Goal: Share content: Share content

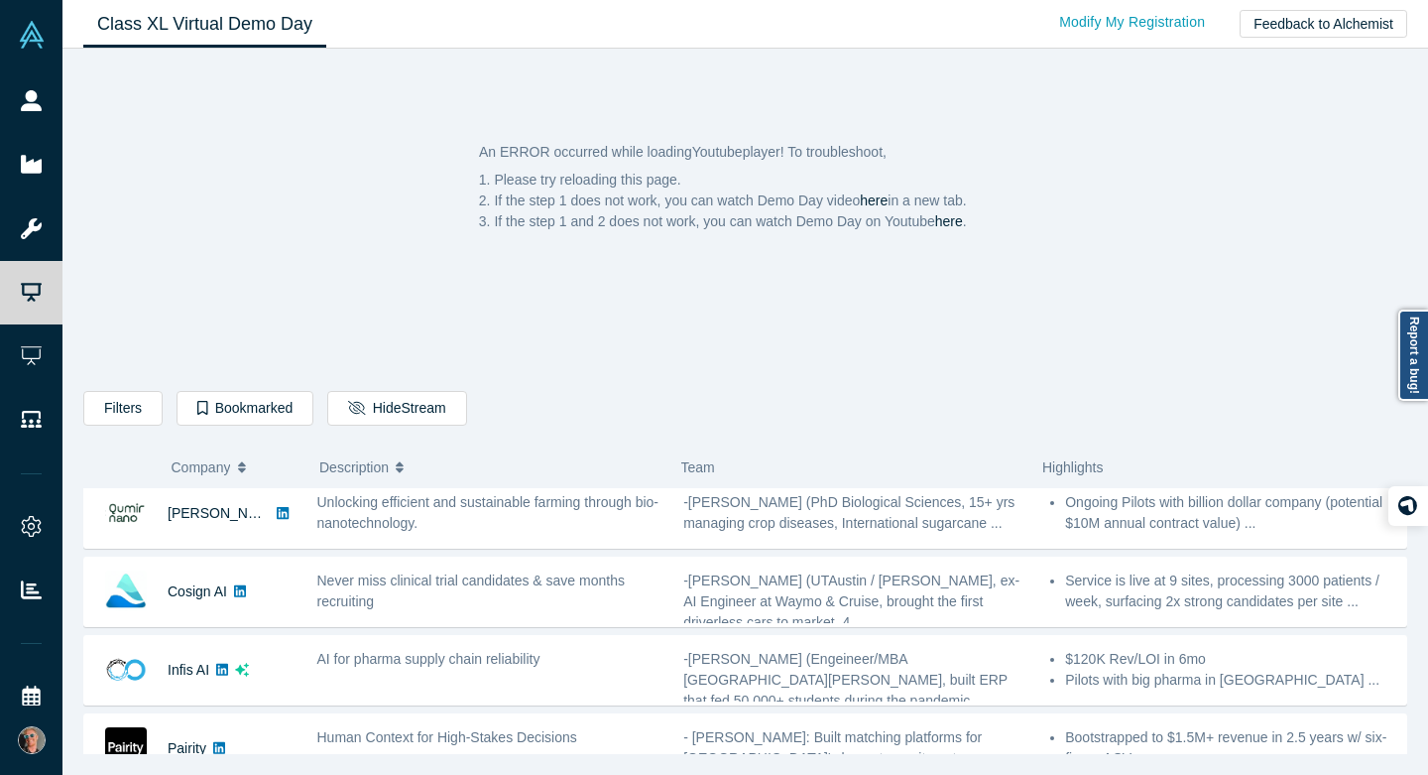
scroll to position [326, 0]
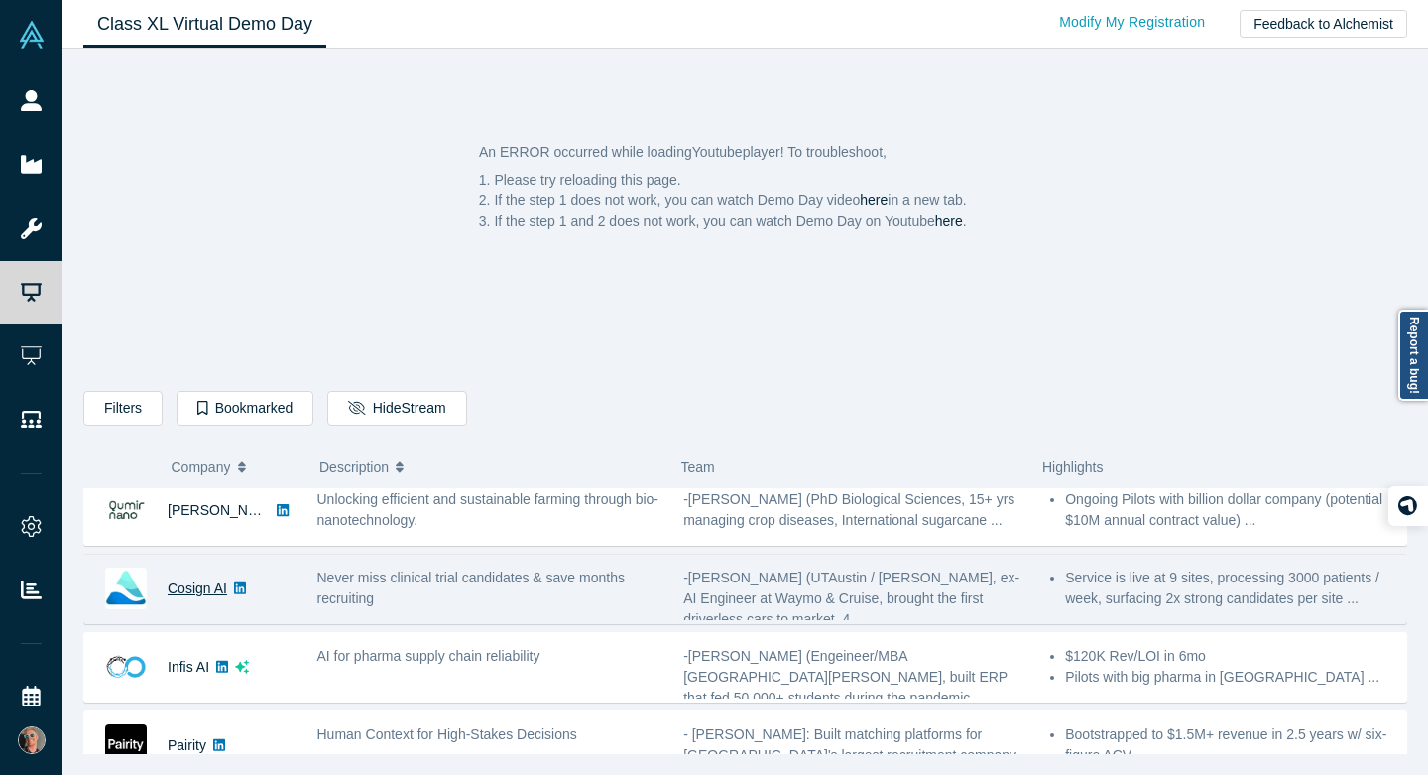
click at [186, 589] on link "Cosign AI" at bounding box center [198, 588] width 60 height 16
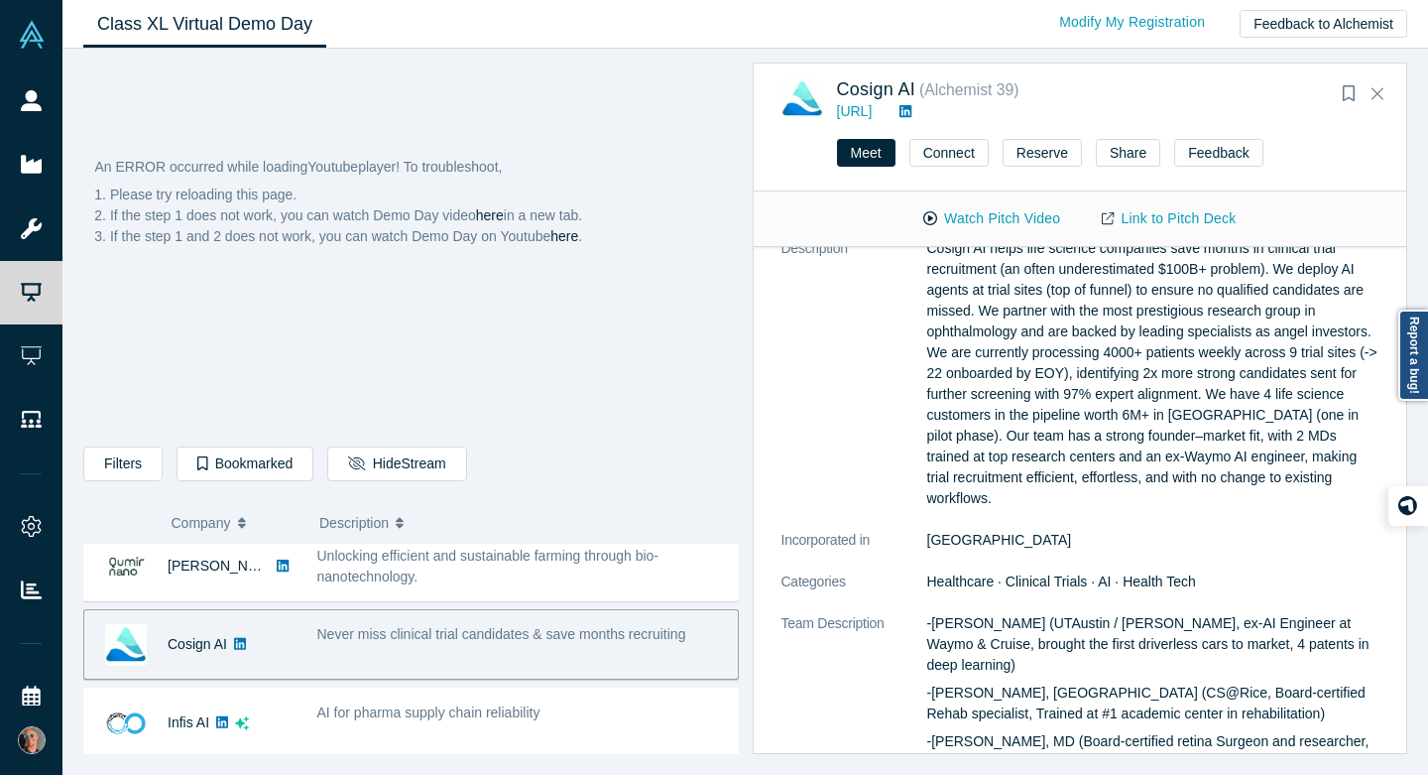
scroll to position [0, 0]
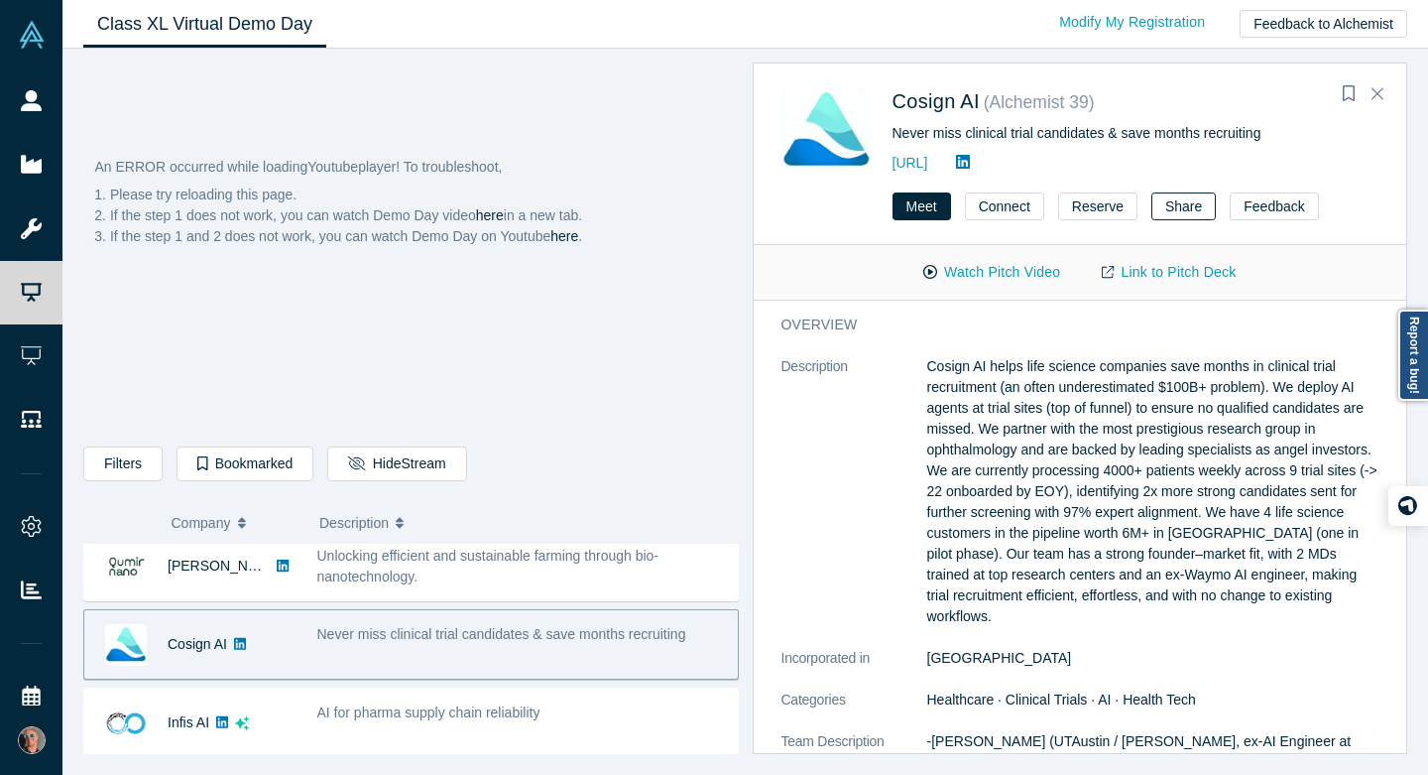
click at [1174, 200] on button "Share" at bounding box center [1183, 206] width 64 height 28
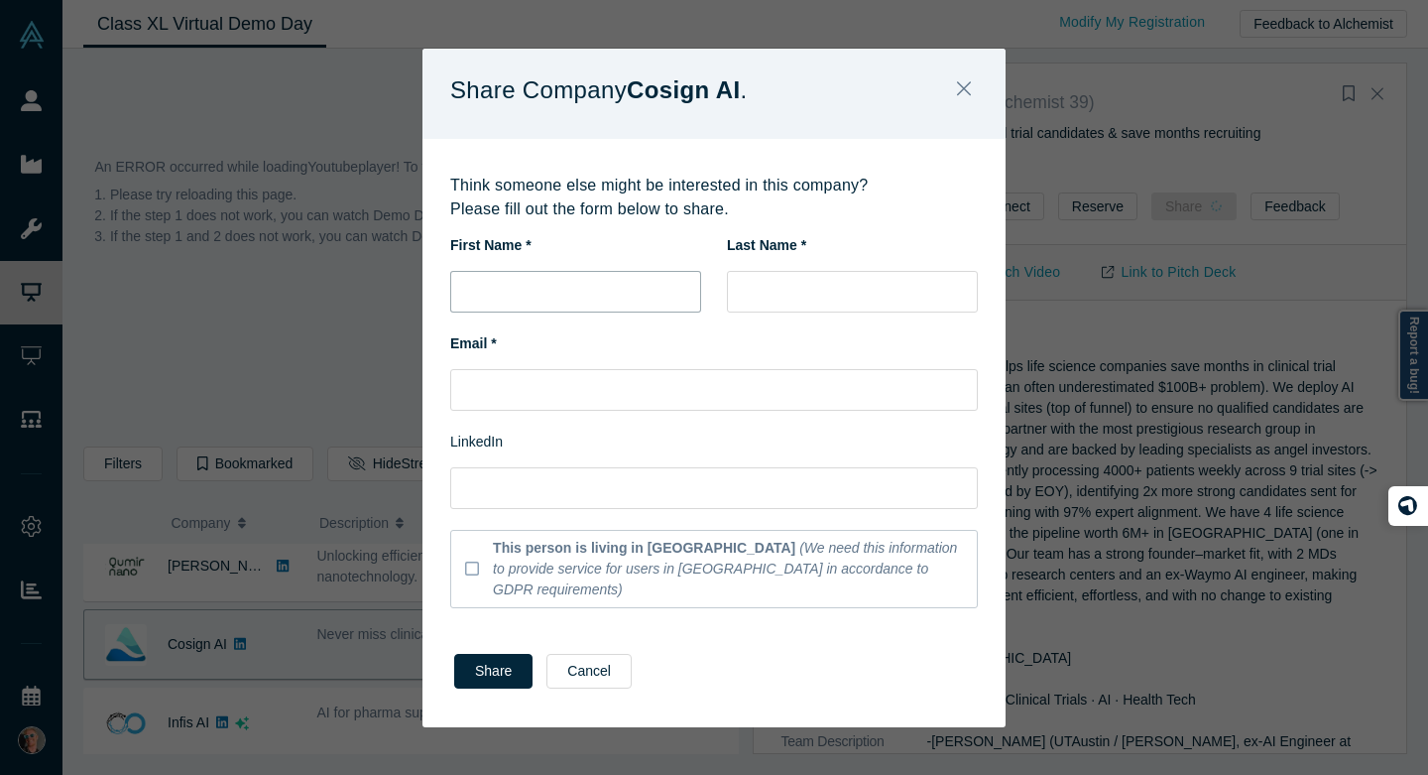
click at [555, 295] on input "text" at bounding box center [575, 292] width 251 height 42
type input "[PERSON_NAME]"
click at [820, 312] on input "[PERSON_NAME]" at bounding box center [852, 292] width 251 height 42
type input "[PERSON_NAME]"
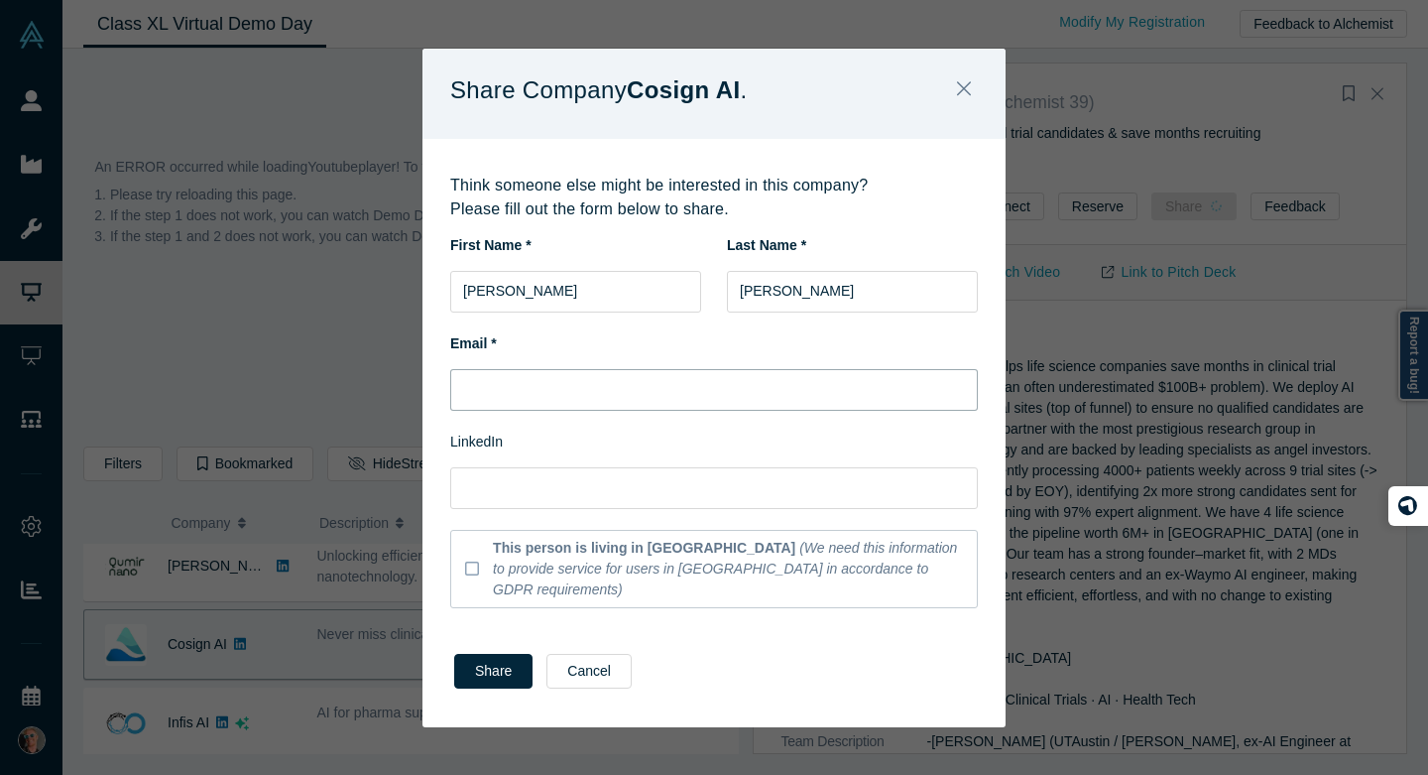
click at [549, 391] on input "text" at bounding box center [714, 390] width 528 height 42
paste input "[PERSON_NAME][EMAIL_ADDRESS][DOMAIN_NAME]"
type input "[PERSON_NAME][EMAIL_ADDRESS][DOMAIN_NAME]"
click at [485, 659] on button "Share" at bounding box center [493, 671] width 78 height 35
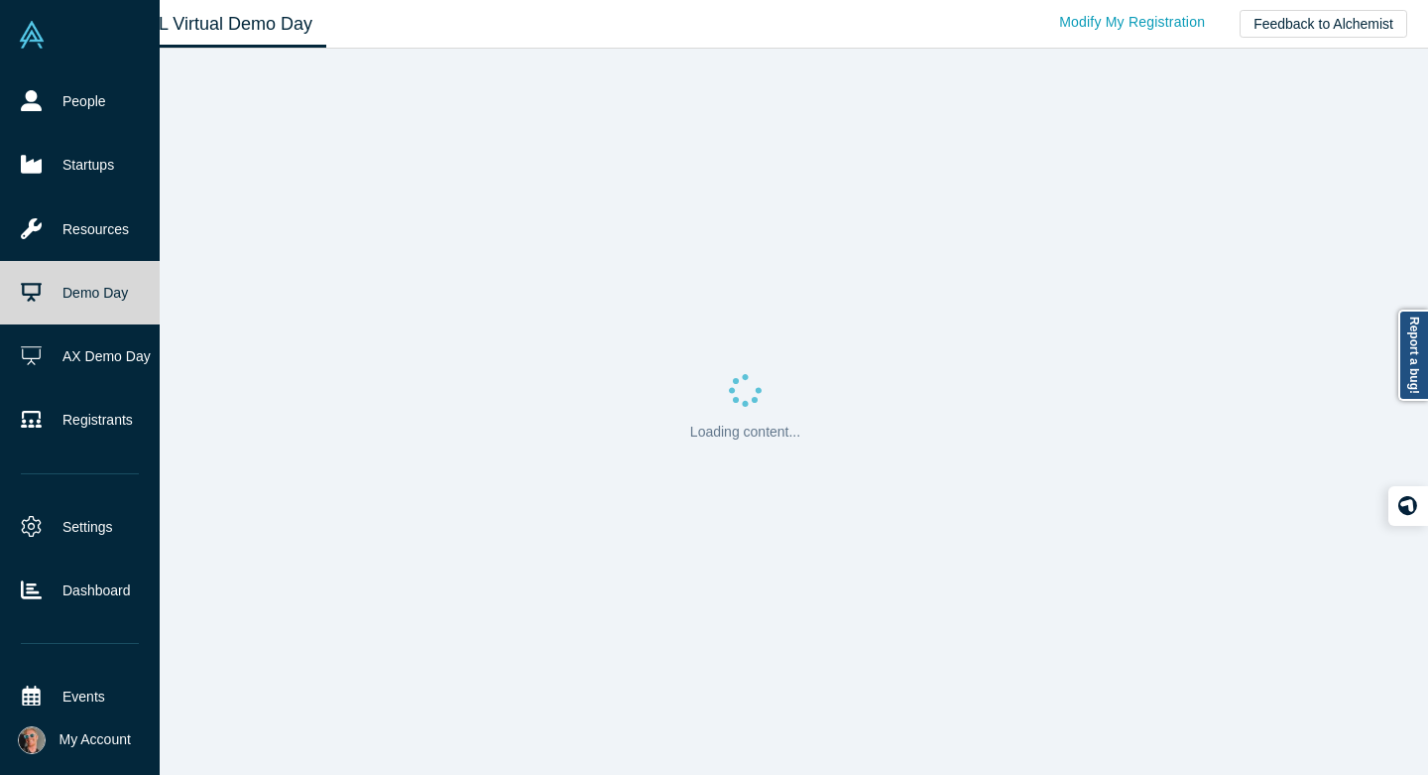
click at [98, 292] on link "Demo Day" at bounding box center [80, 292] width 160 height 63
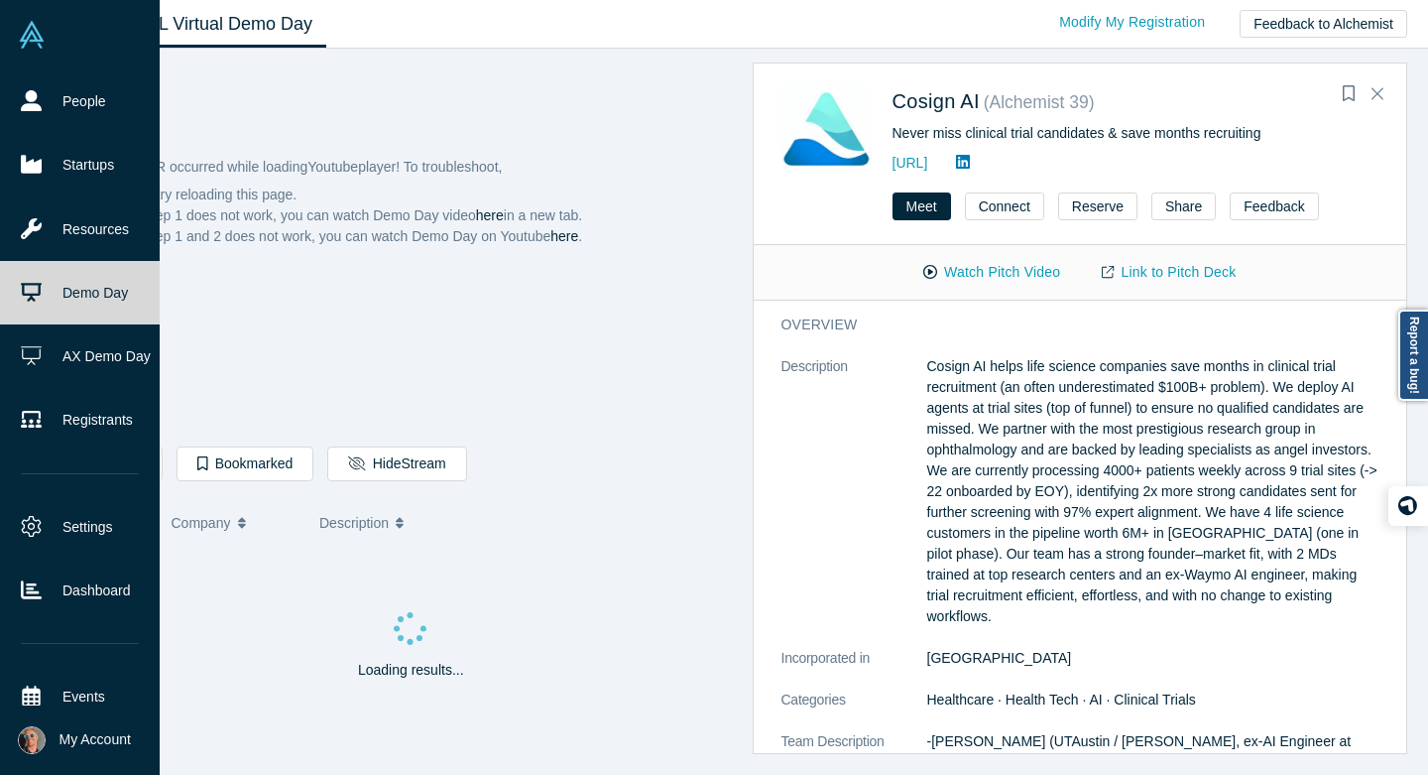
click at [103, 280] on link "Demo Day" at bounding box center [80, 292] width 160 height 63
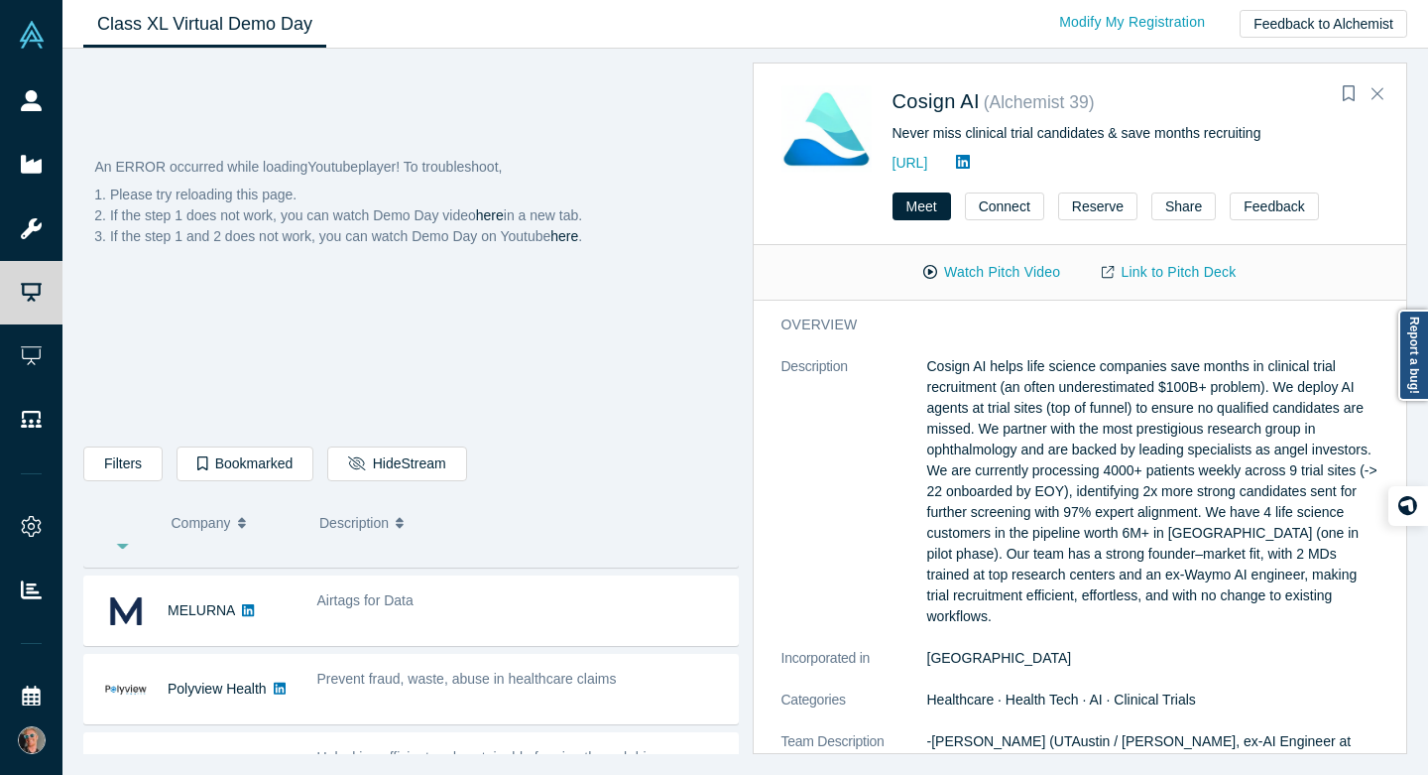
scroll to position [137, 0]
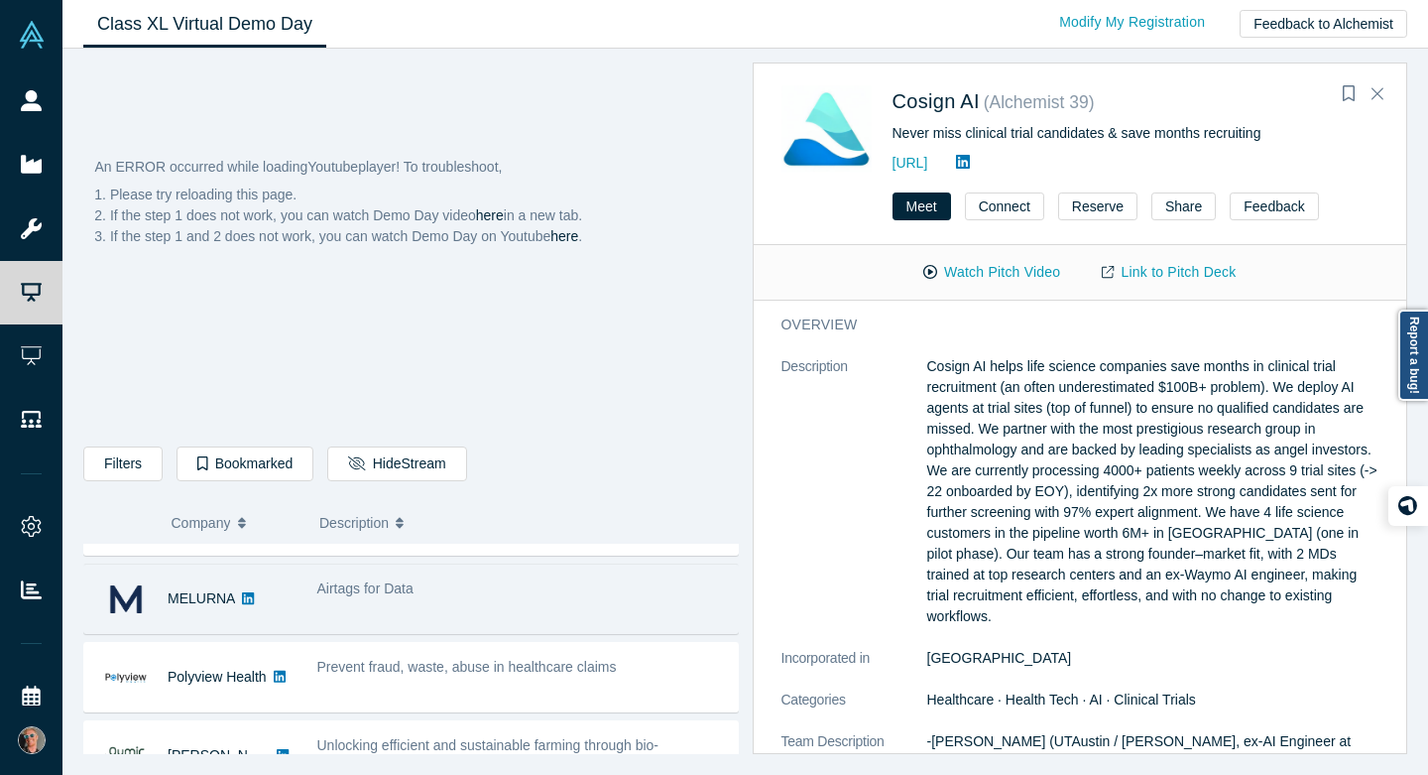
click at [388, 597] on div "Airtags for Data" at bounding box center [522, 588] width 411 height 21
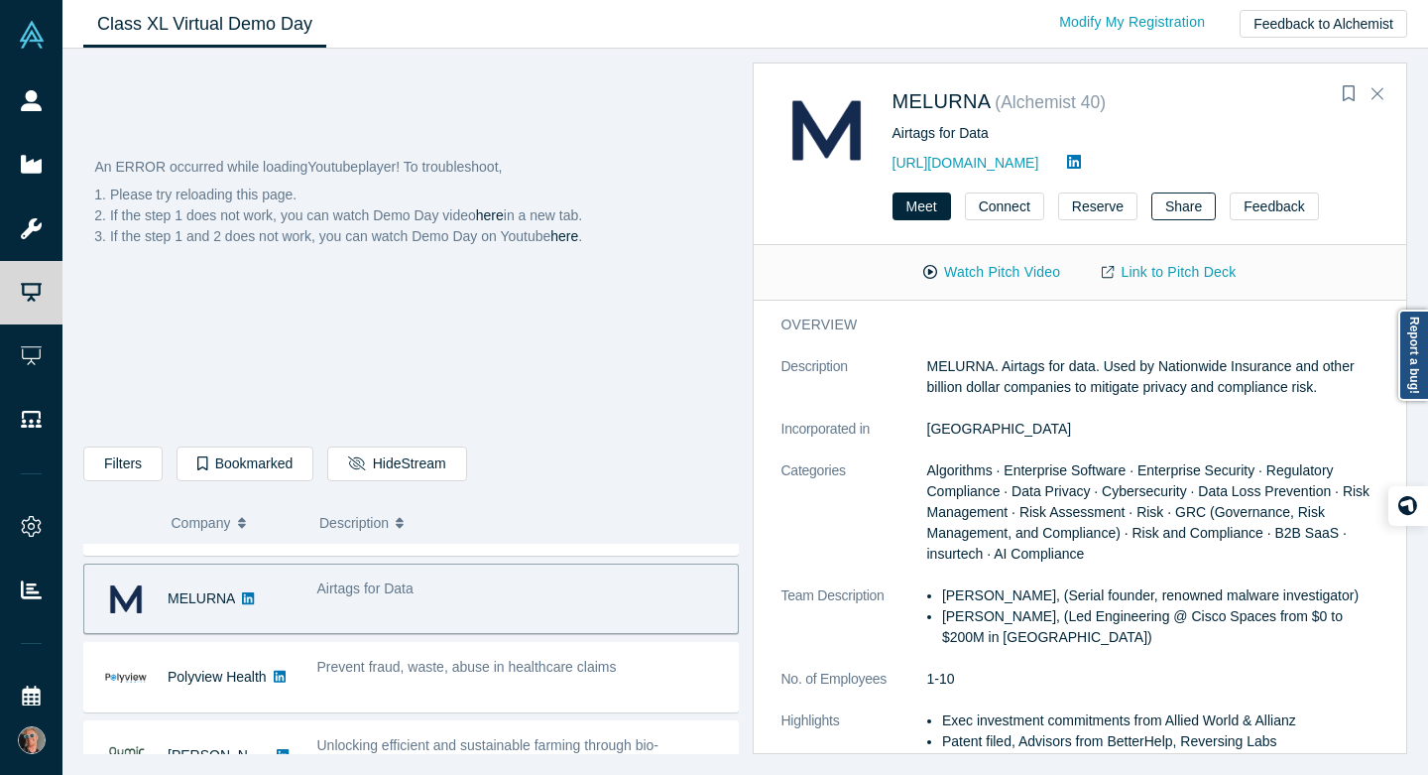
click at [1175, 199] on button "Share" at bounding box center [1183, 206] width 64 height 28
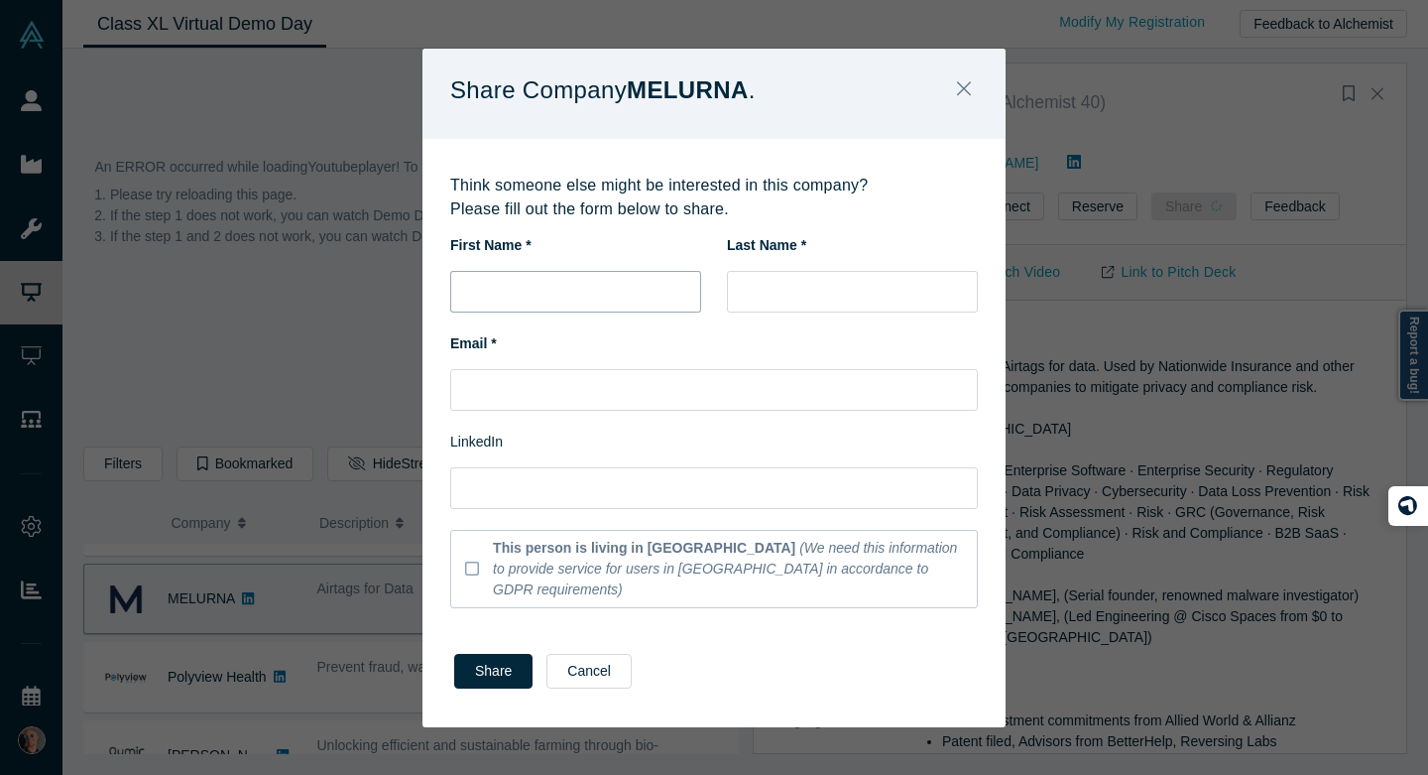
click at [566, 312] on input "text" at bounding box center [575, 292] width 251 height 42
type input "[PERSON_NAME]"
paste input "[PERSON_NAME][EMAIL_ADDRESS][DOMAIN_NAME]"
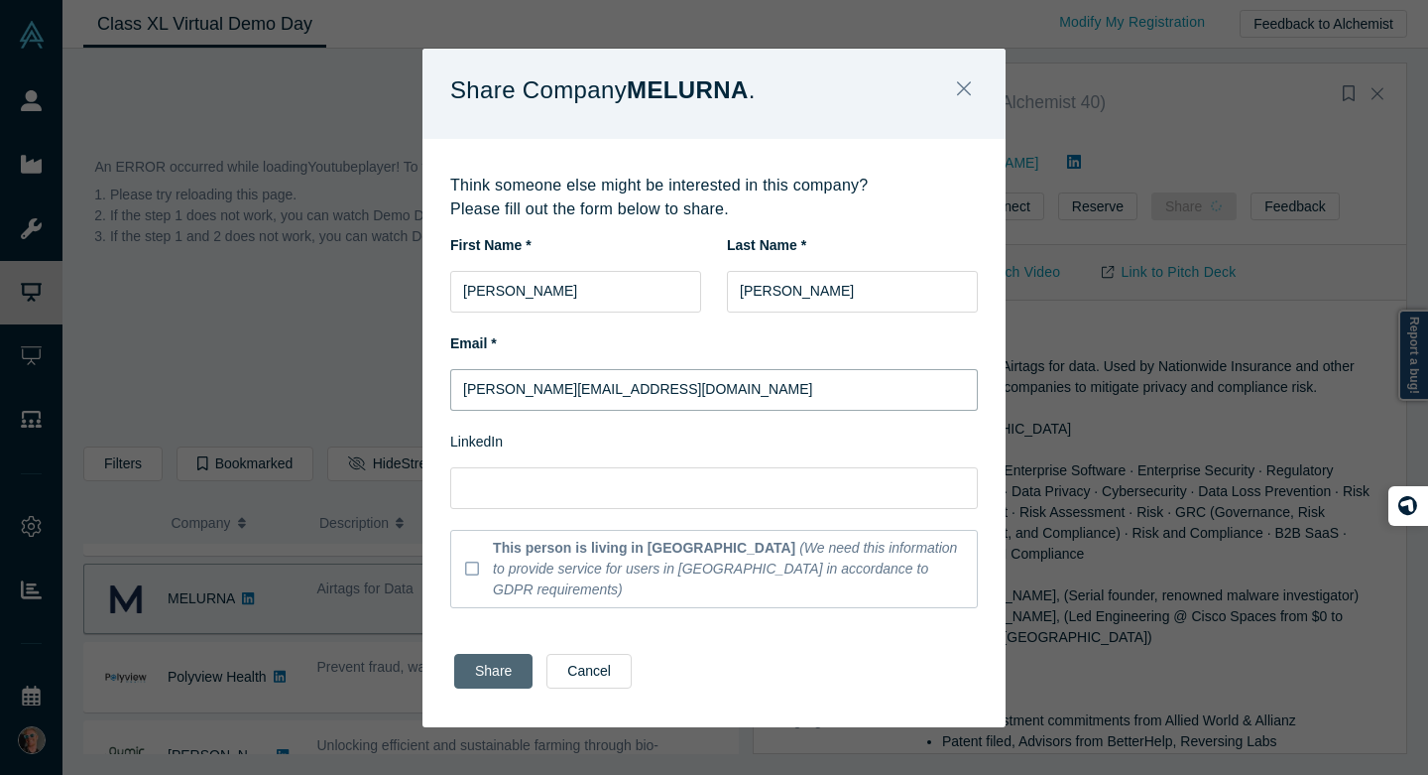
type input "[PERSON_NAME][EMAIL_ADDRESS][DOMAIN_NAME]"
click at [494, 654] on button "Share" at bounding box center [493, 671] width 78 height 35
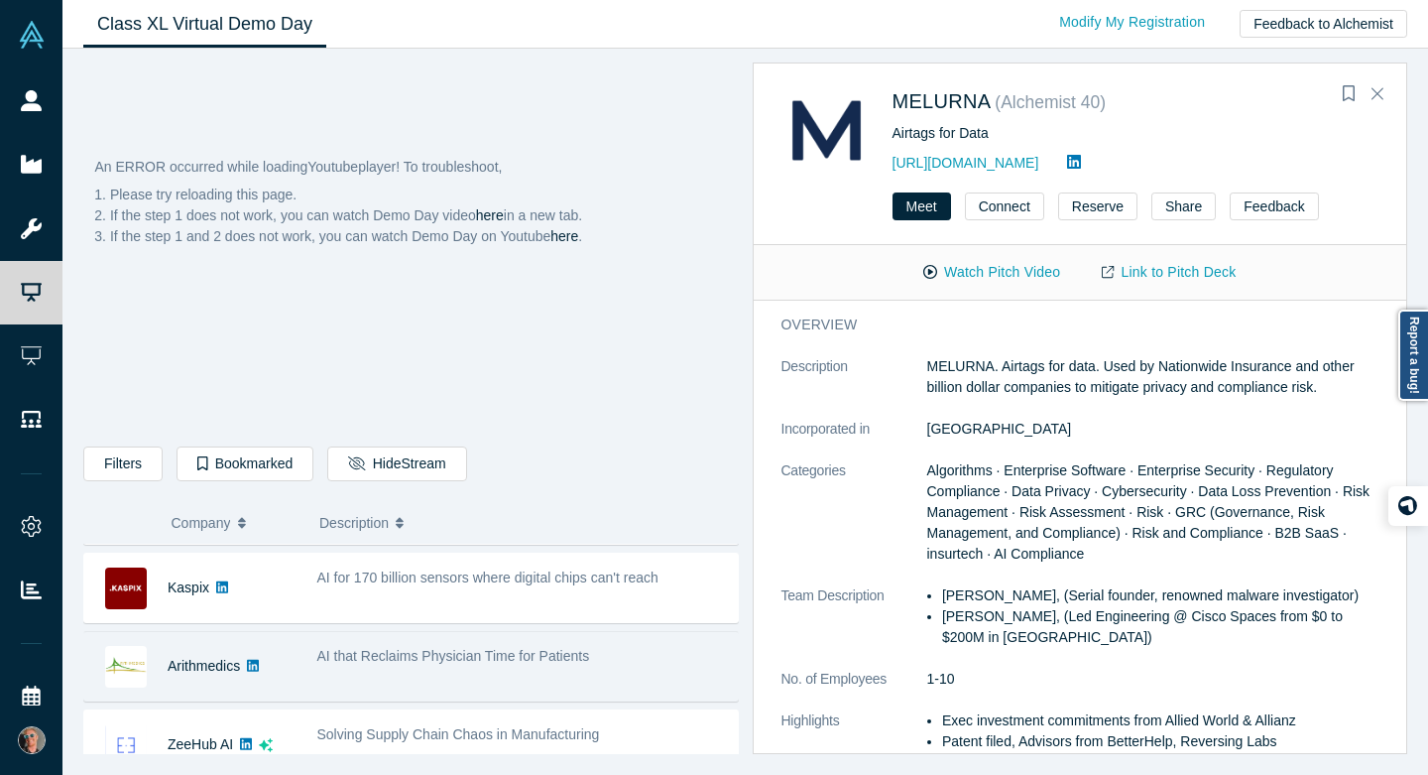
scroll to position [619, 0]
click at [294, 658] on div "Arithmedics" at bounding box center [190, 665] width 212 height 68
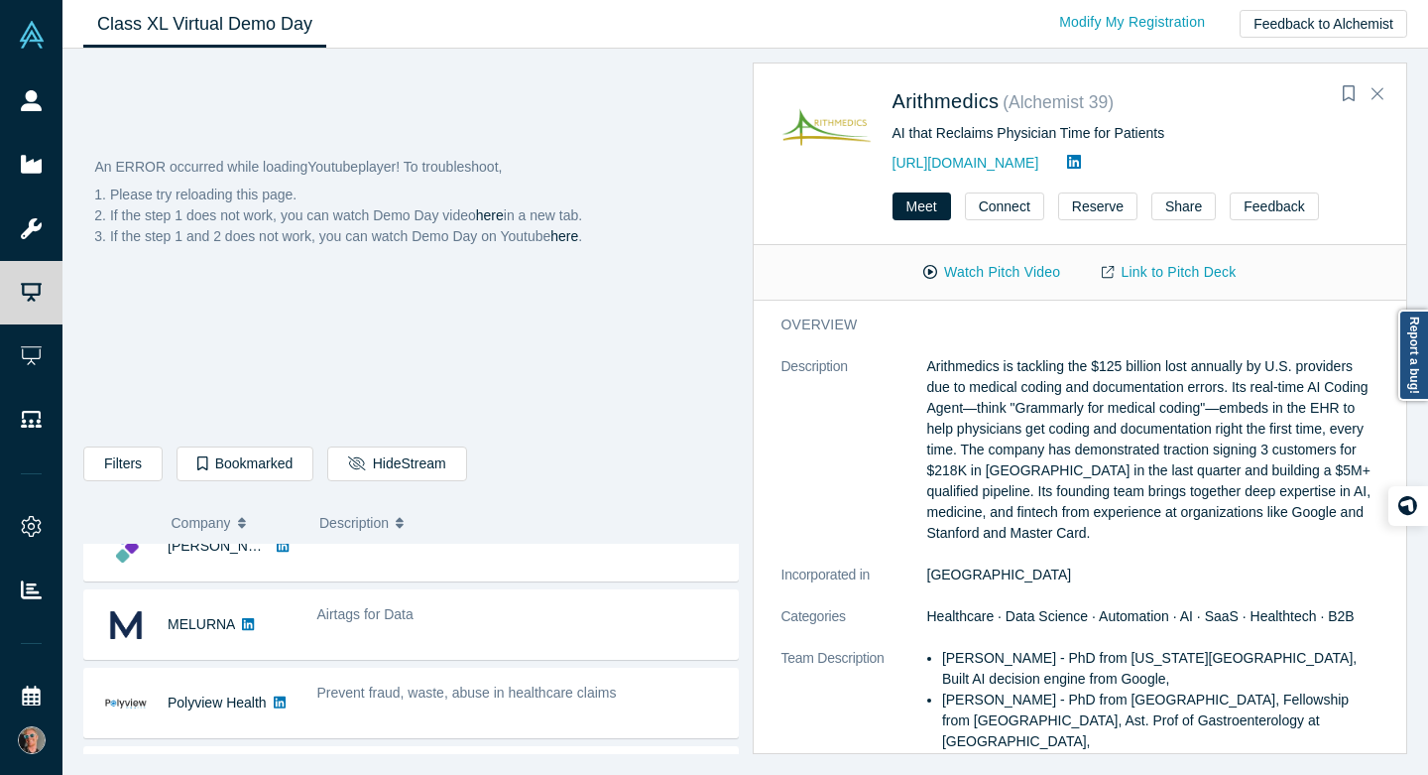
scroll to position [113, 0]
click at [1175, 211] on button "Share" at bounding box center [1183, 206] width 64 height 28
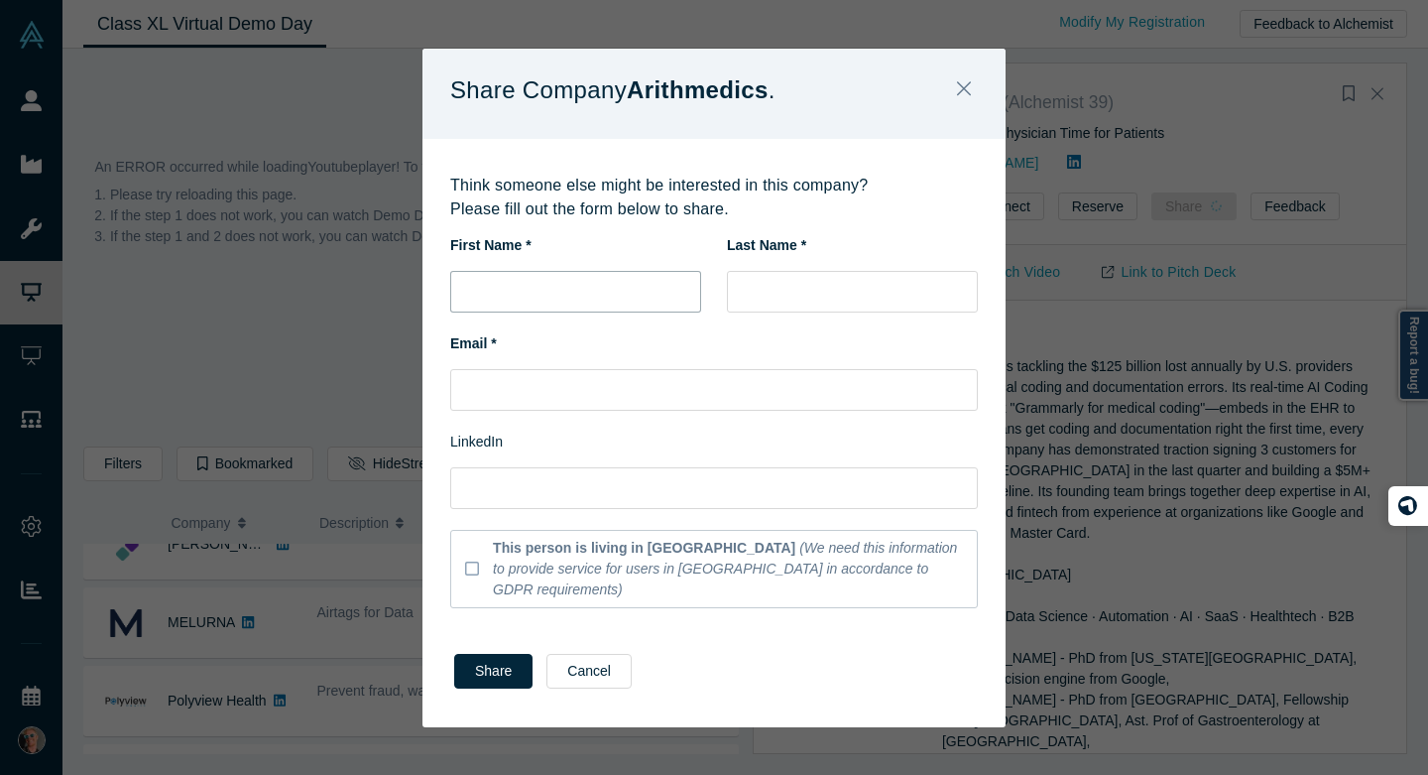
click at [582, 294] on input "text" at bounding box center [575, 292] width 251 height 42
type input "[PERSON_NAME]"
paste input "[PERSON_NAME][EMAIL_ADDRESS][DOMAIN_NAME]"
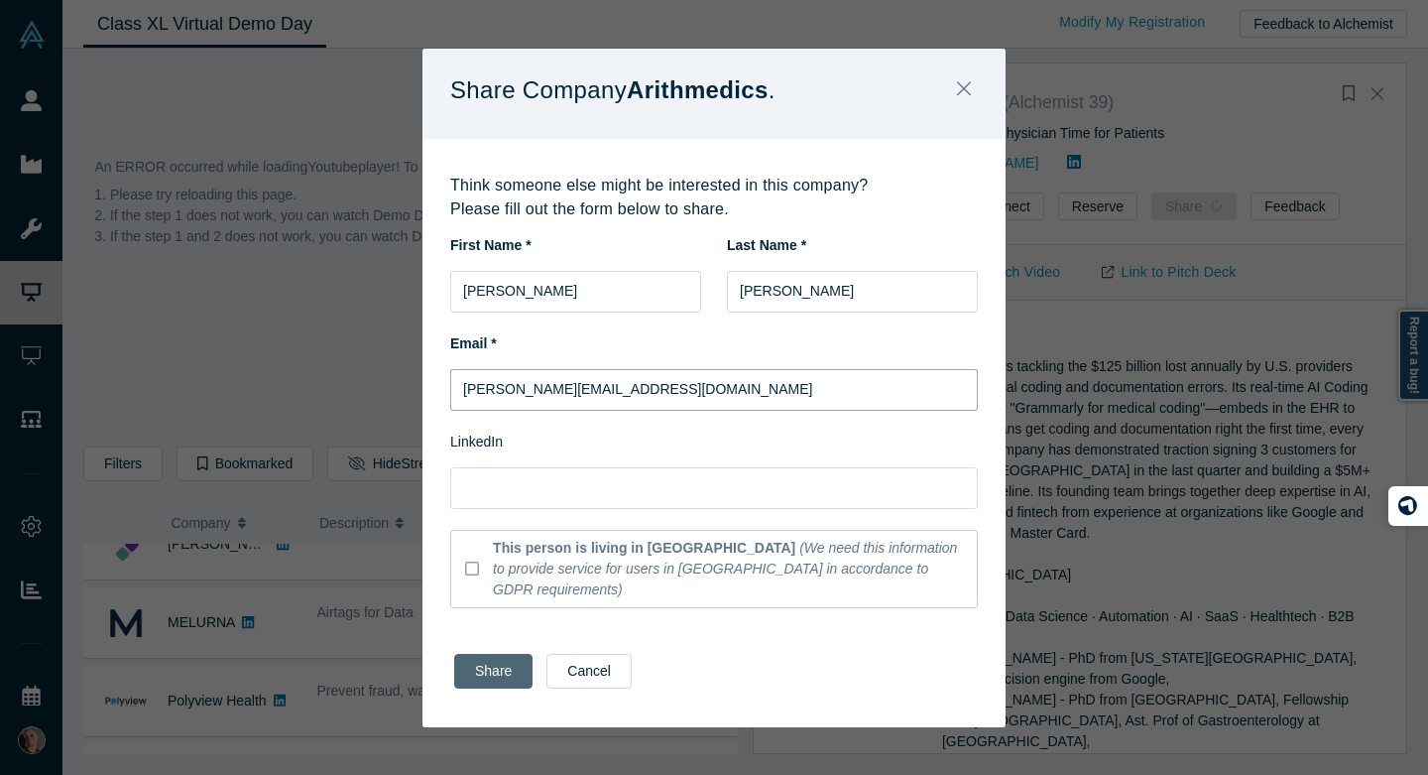
type input "[PERSON_NAME][EMAIL_ADDRESS][DOMAIN_NAME]"
click at [494, 661] on button "Share" at bounding box center [493, 671] width 78 height 35
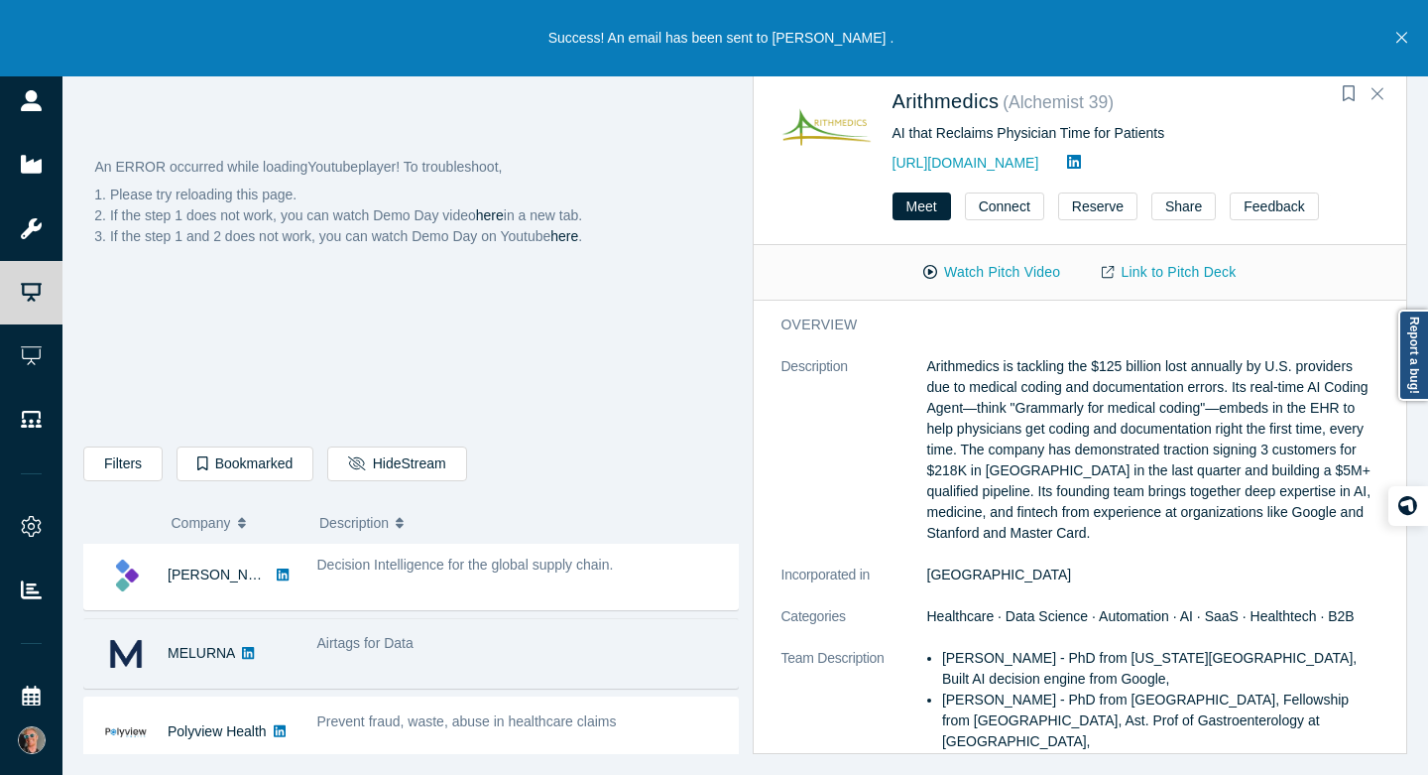
scroll to position [88, 0]
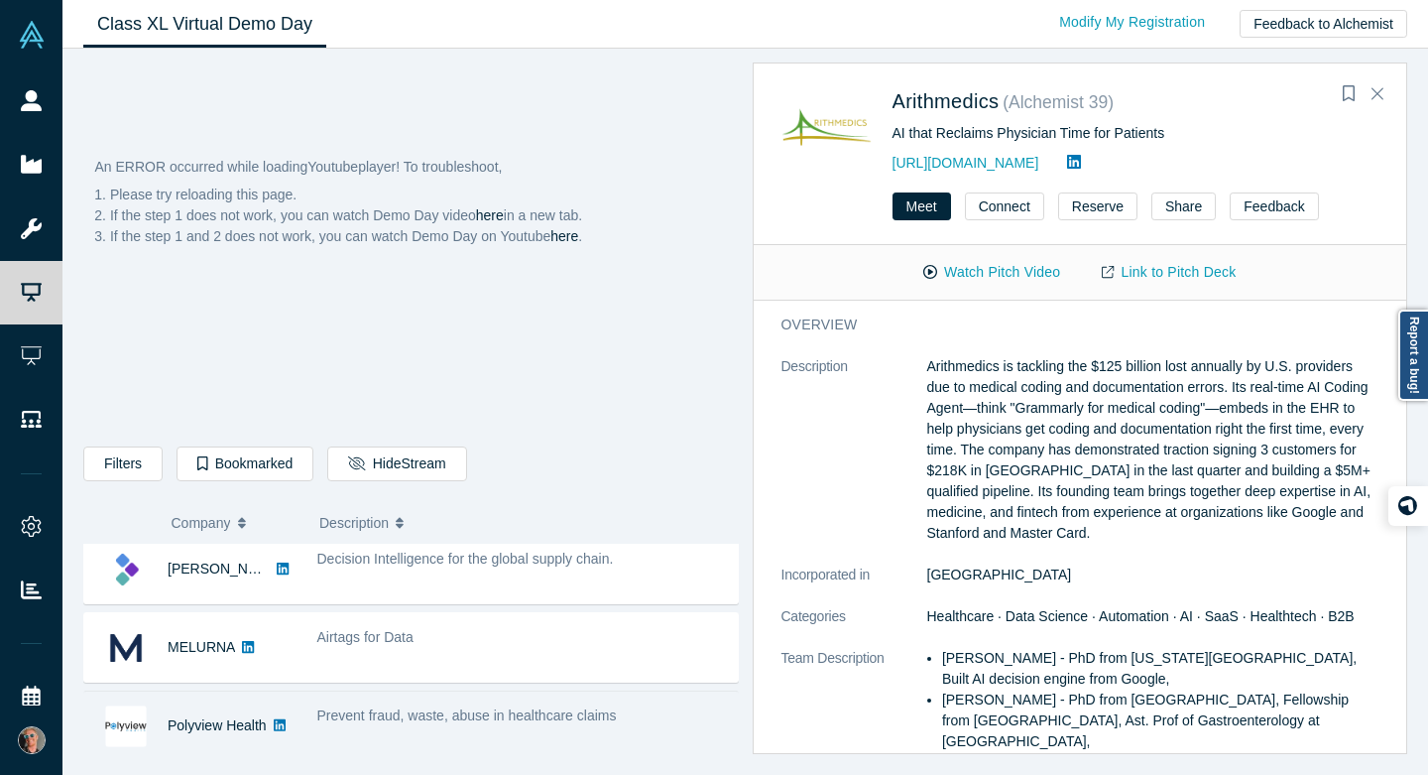
click at [391, 715] on span "Prevent fraud, waste, abuse in healthcare claims" at bounding box center [467, 715] width 300 height 16
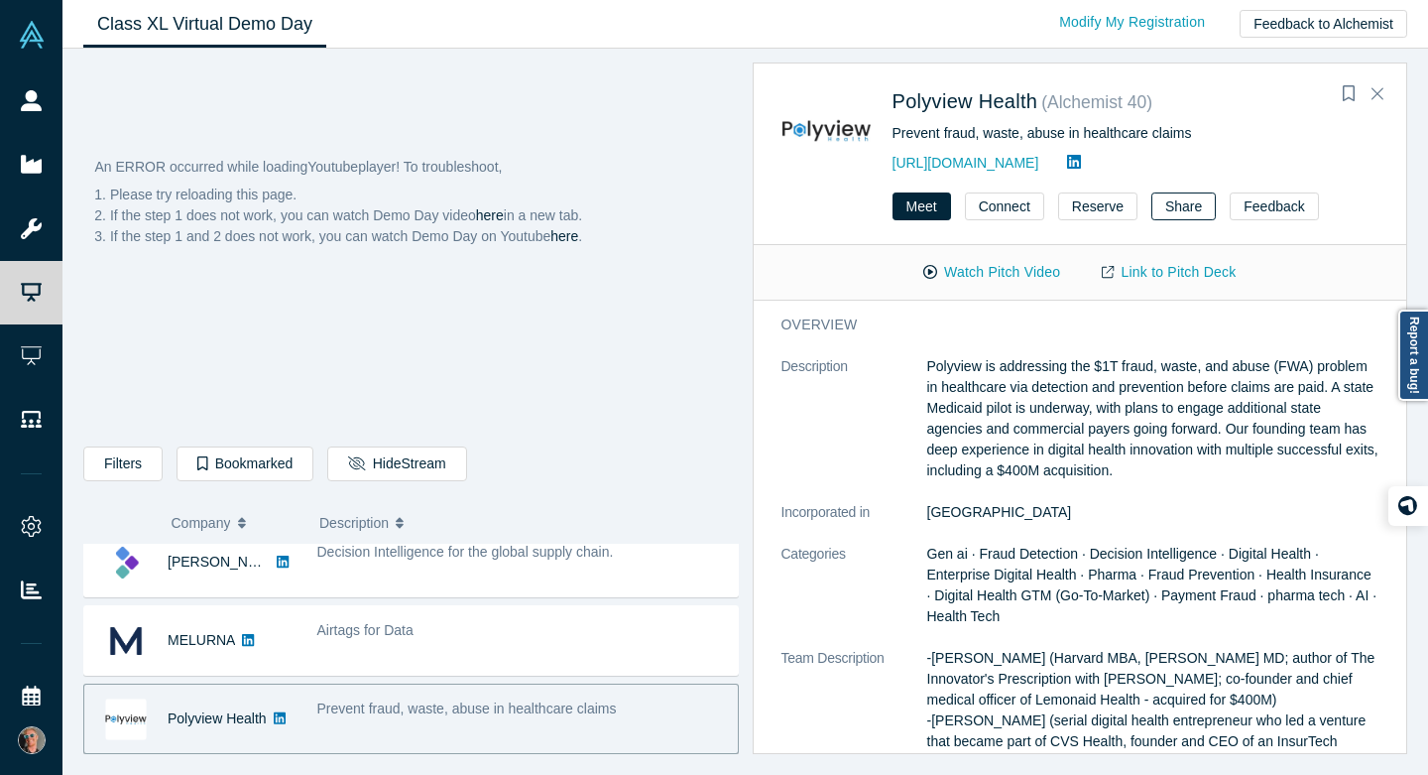
click at [1169, 208] on button "Share" at bounding box center [1183, 206] width 64 height 28
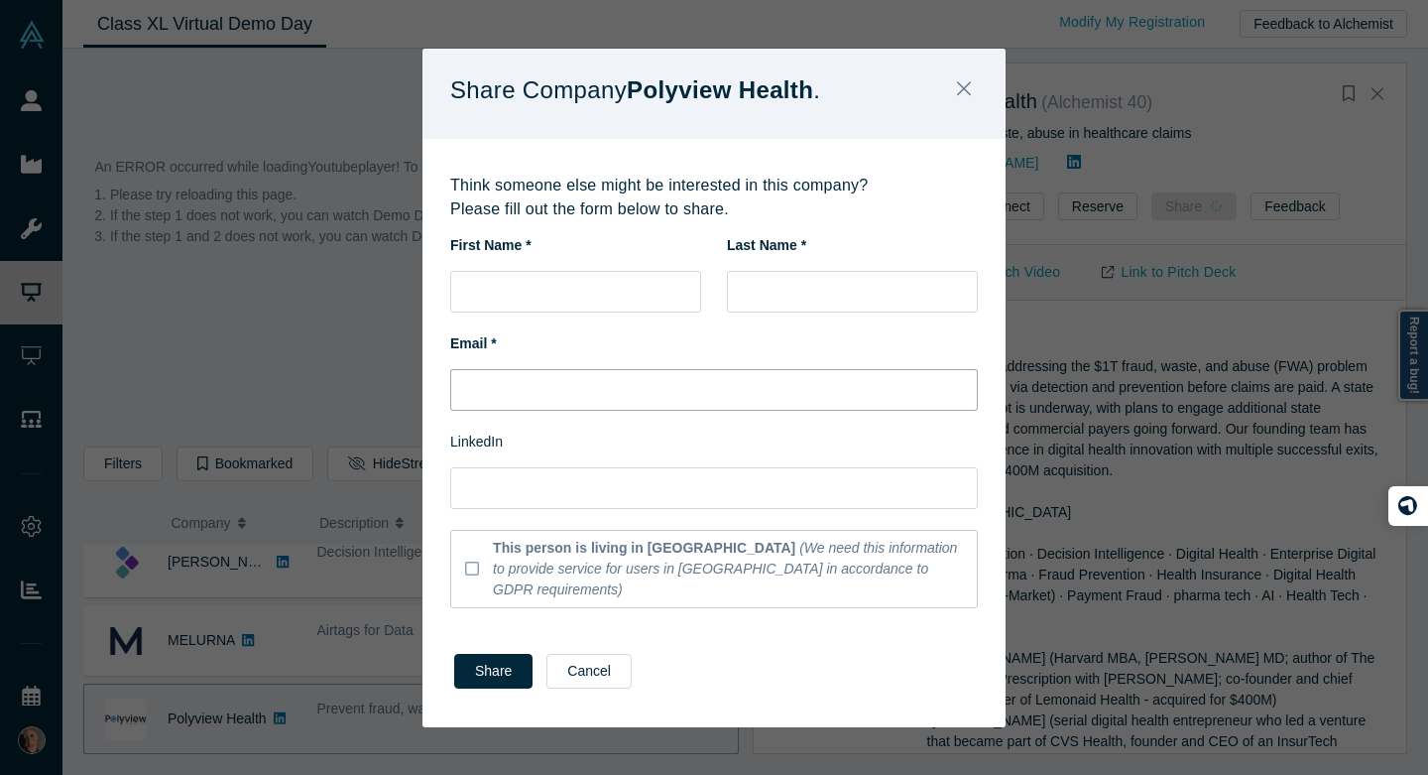
click at [604, 403] on input "text" at bounding box center [714, 390] width 528 height 42
paste input "[PERSON_NAME][EMAIL_ADDRESS][DOMAIN_NAME]"
type input "[PERSON_NAME][EMAIL_ADDRESS][DOMAIN_NAME]"
click at [537, 301] on input "text" at bounding box center [575, 292] width 251 height 42
type input "[PERSON_NAME]"
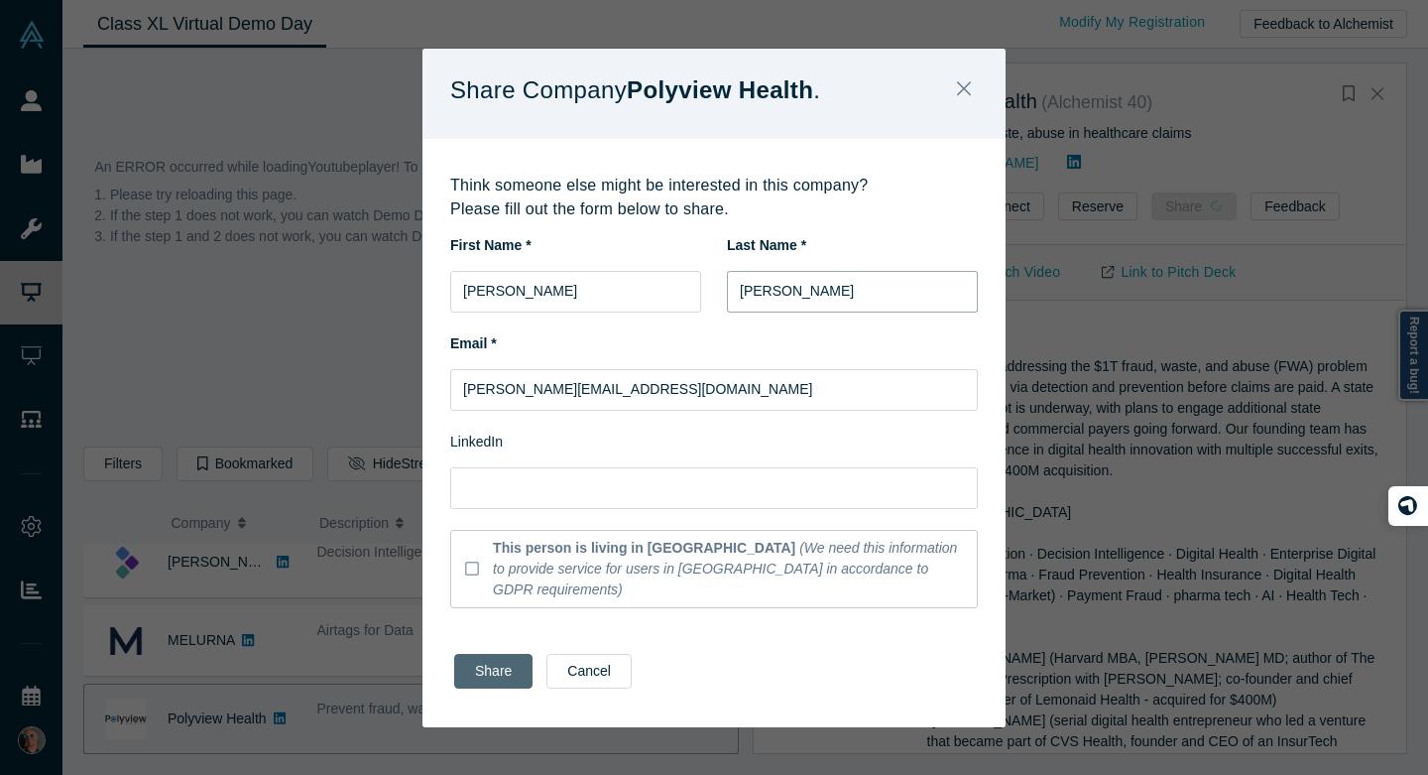
type input "[PERSON_NAME]"
click at [483, 657] on button "Share" at bounding box center [493, 671] width 78 height 35
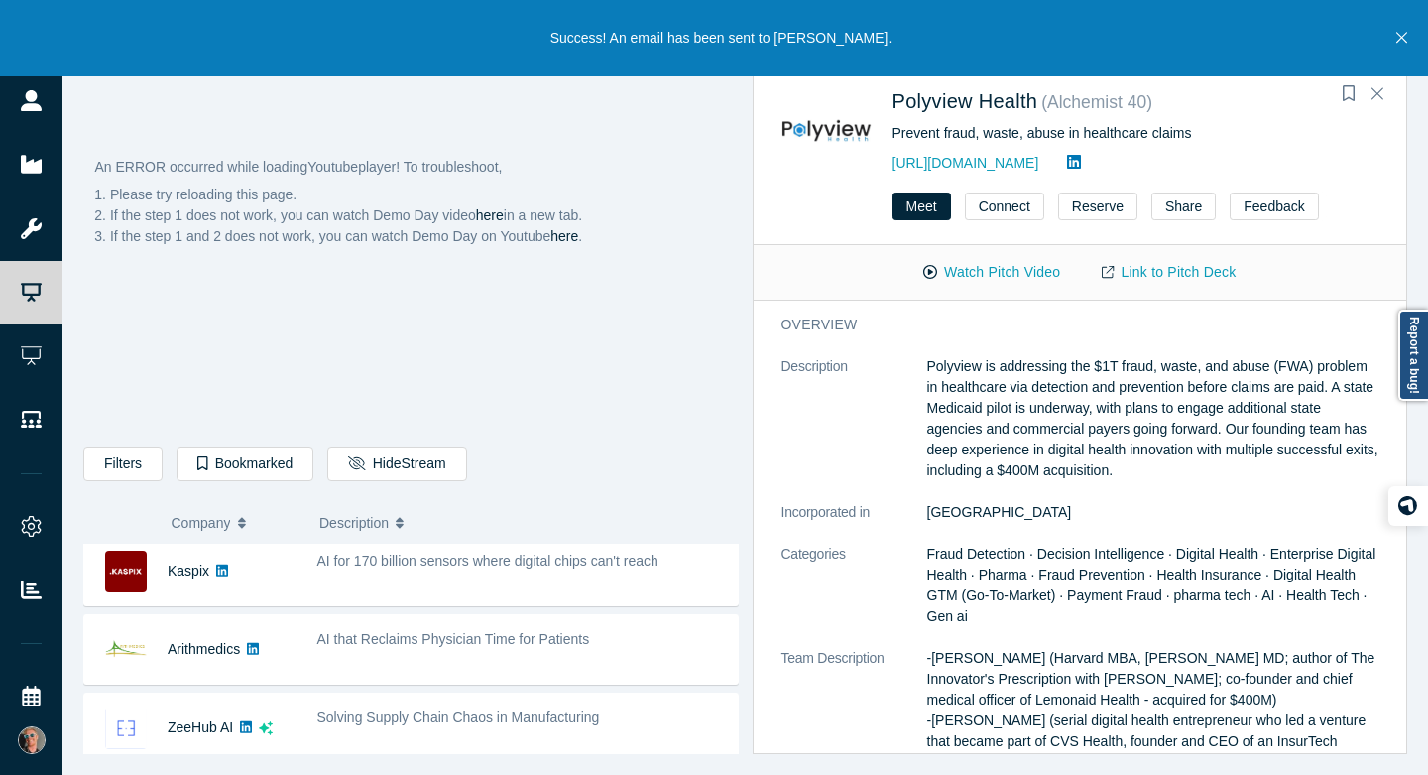
scroll to position [651, 0]
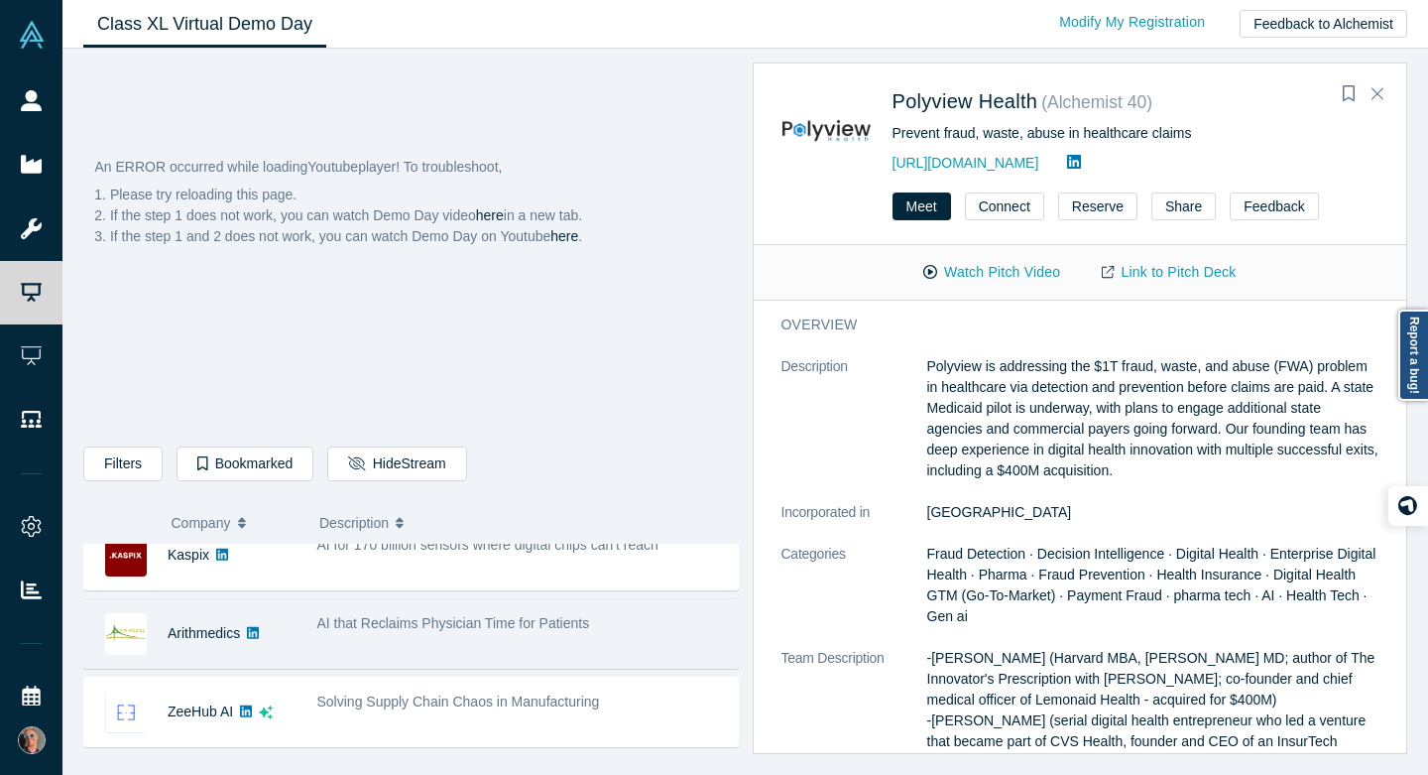
click at [374, 623] on span "AI that Reclaims Physician Time for Patients" at bounding box center [453, 623] width 273 height 16
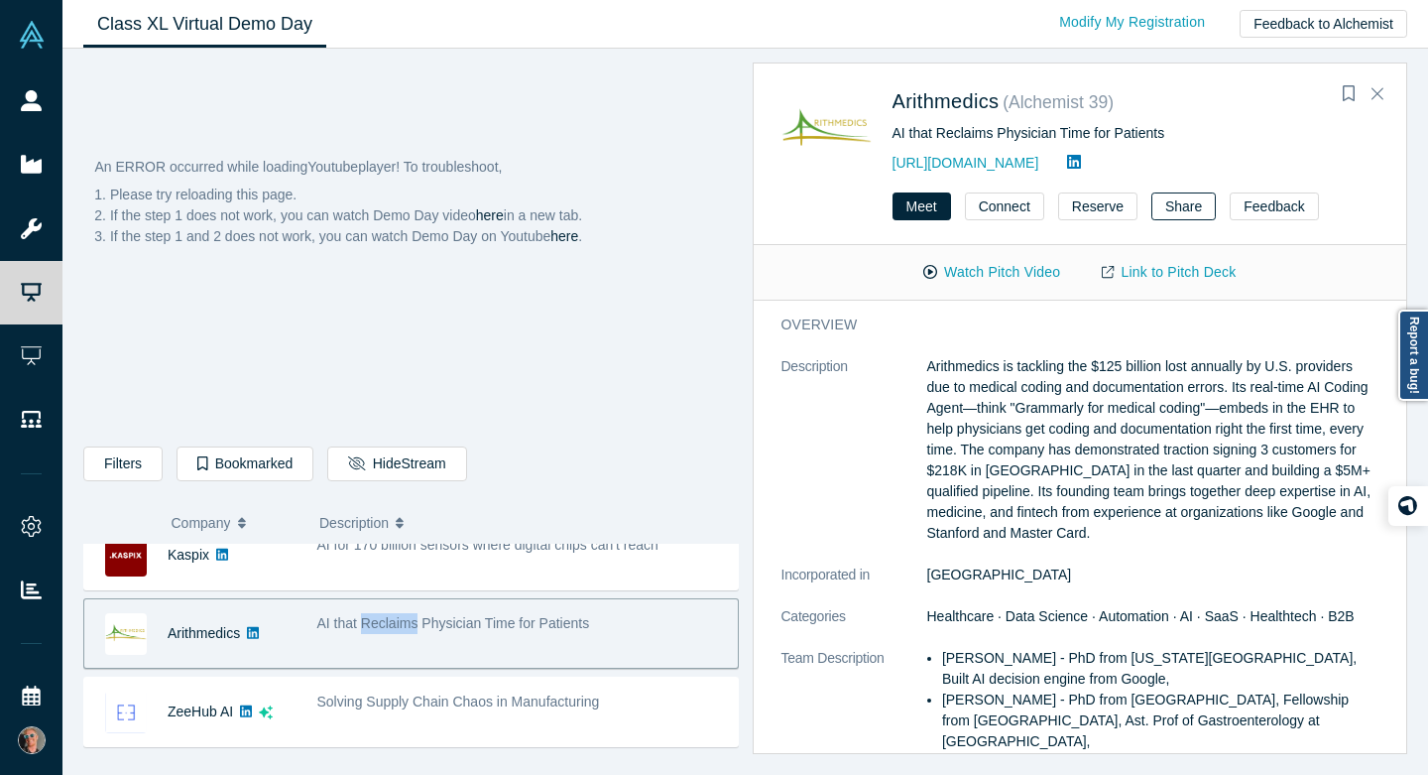
click at [1166, 213] on button "Share" at bounding box center [1183, 206] width 64 height 28
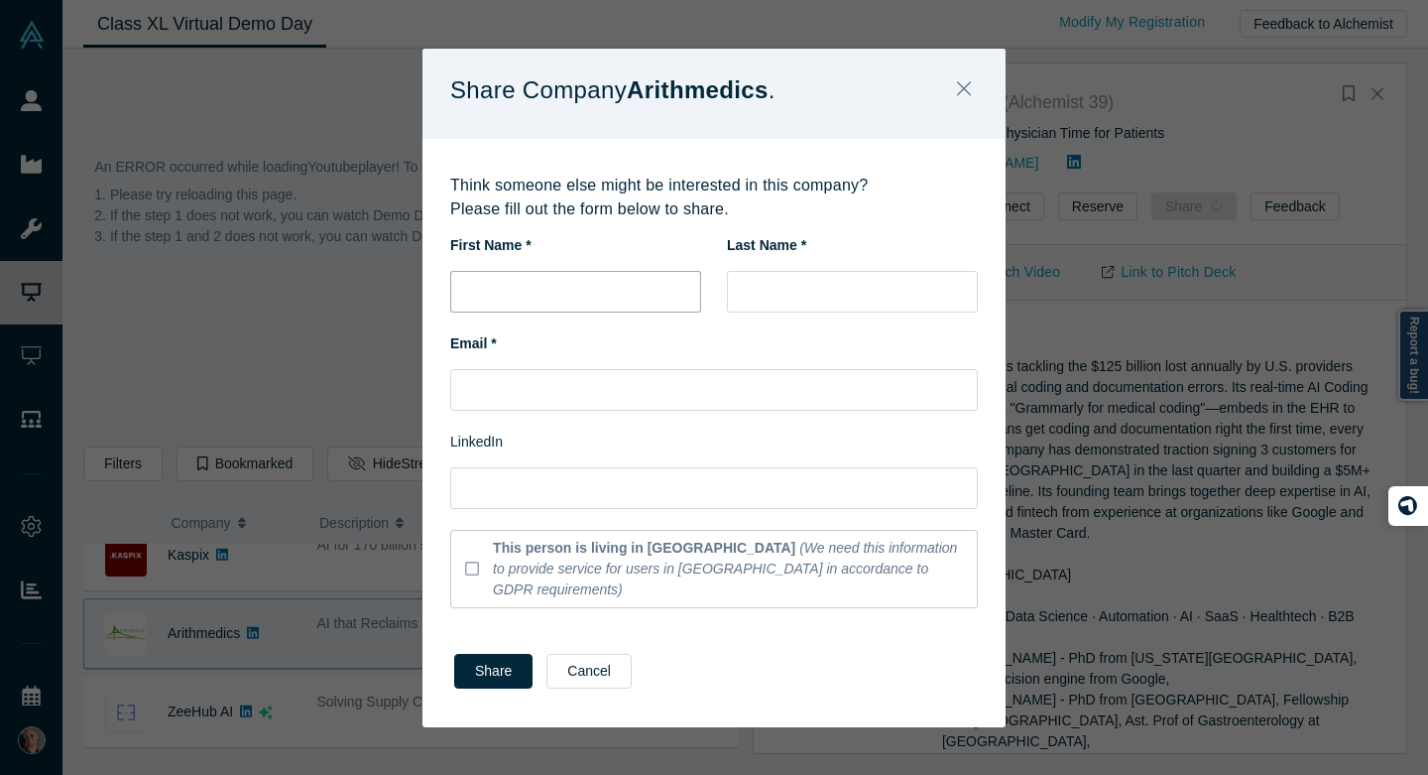
click at [611, 305] on input "text" at bounding box center [575, 292] width 251 height 42
type input "[PERSON_NAME]"
click at [531, 395] on input "text" at bounding box center [714, 390] width 528 height 42
paste input "[PERSON_NAME][EMAIL_ADDRESS][DOMAIN_NAME]"
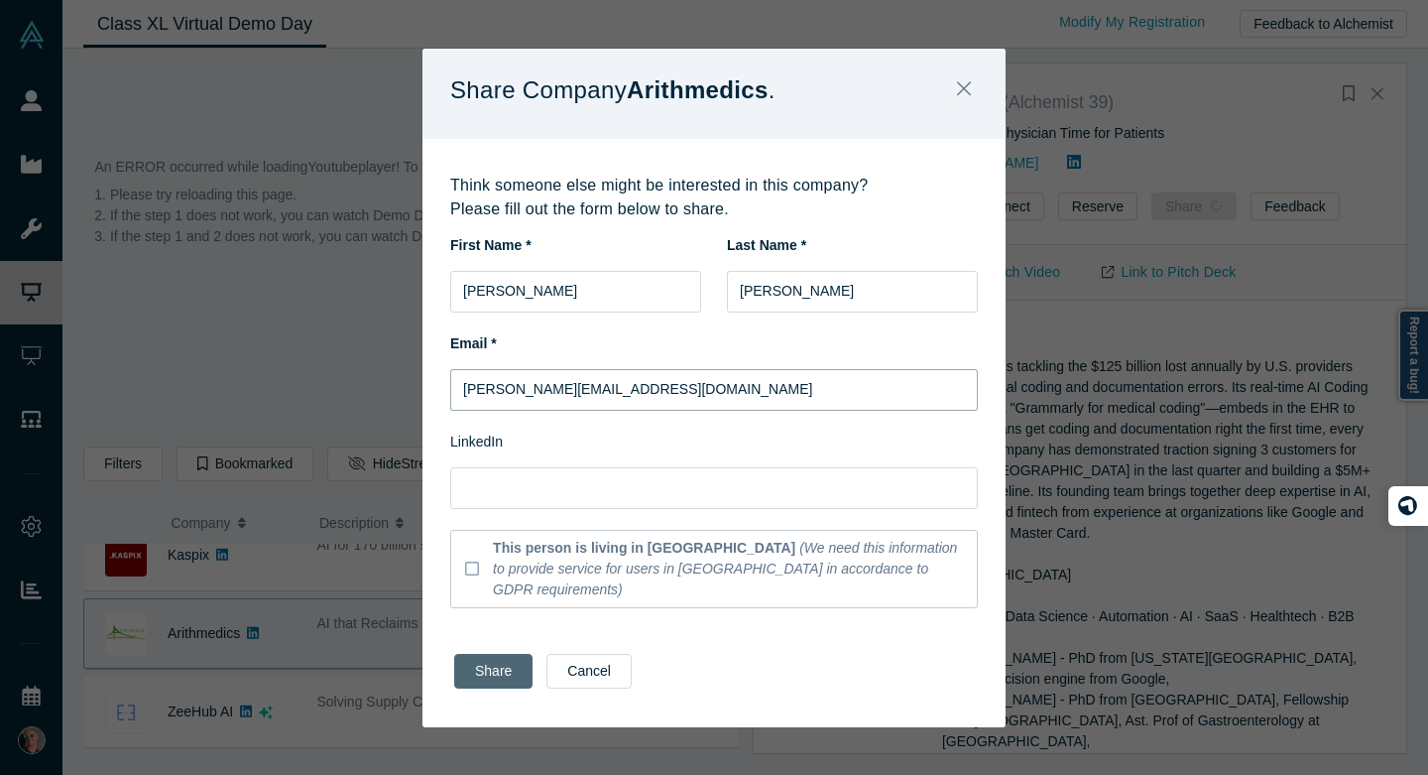
type input "[PERSON_NAME][EMAIL_ADDRESS][DOMAIN_NAME]"
click at [484, 654] on button "Share" at bounding box center [493, 671] width 78 height 35
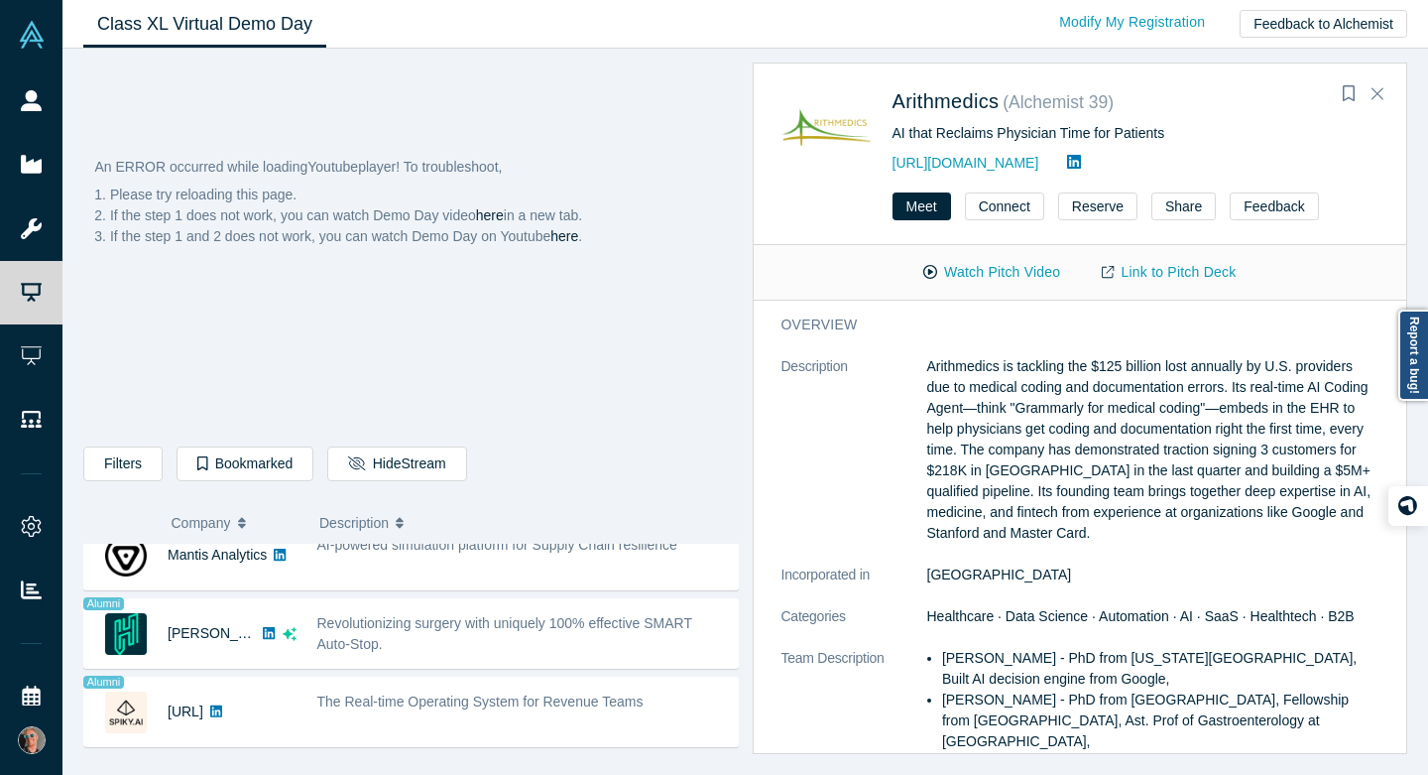
scroll to position [1670, 0]
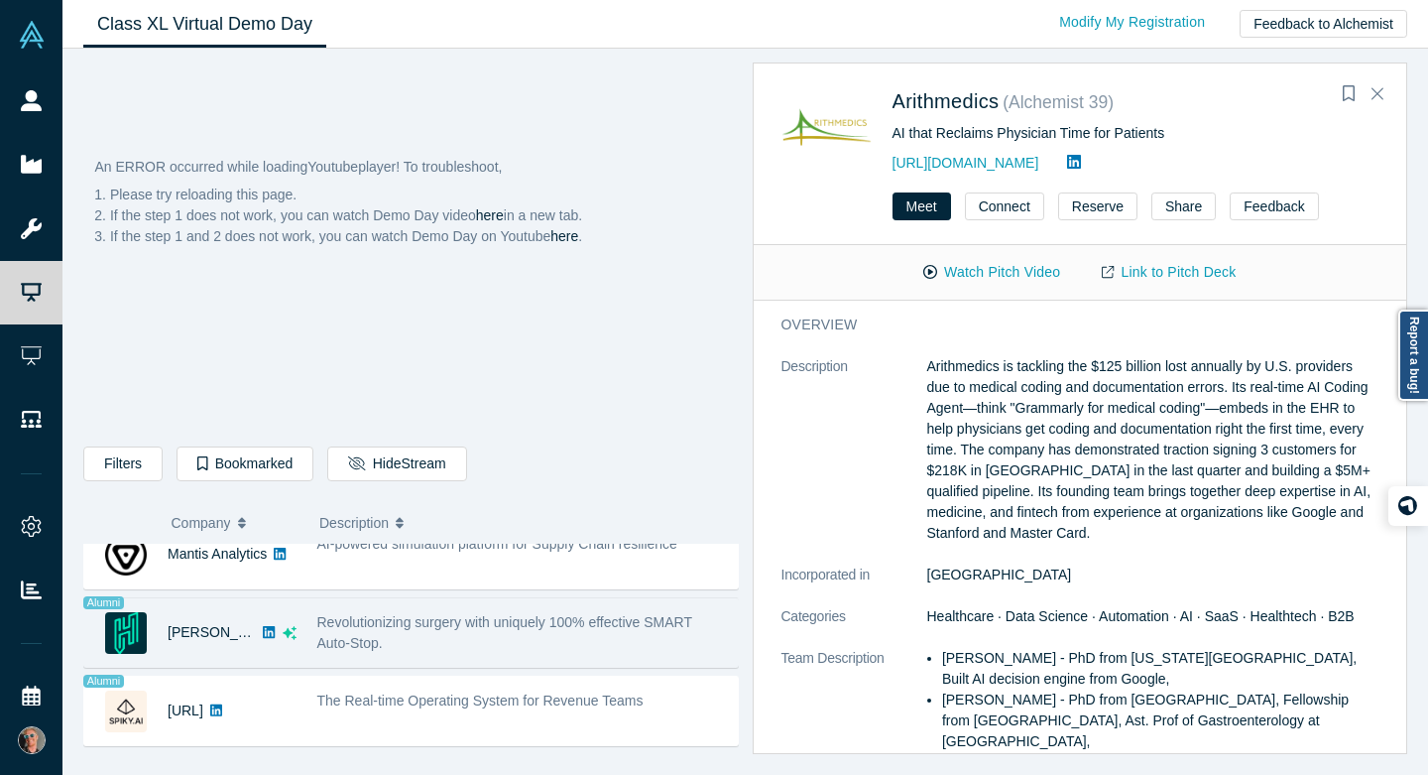
click at [422, 627] on span "Revolutionizing surgery with uniquely 100% effective SMART Auto-Stop." at bounding box center [504, 632] width 375 height 37
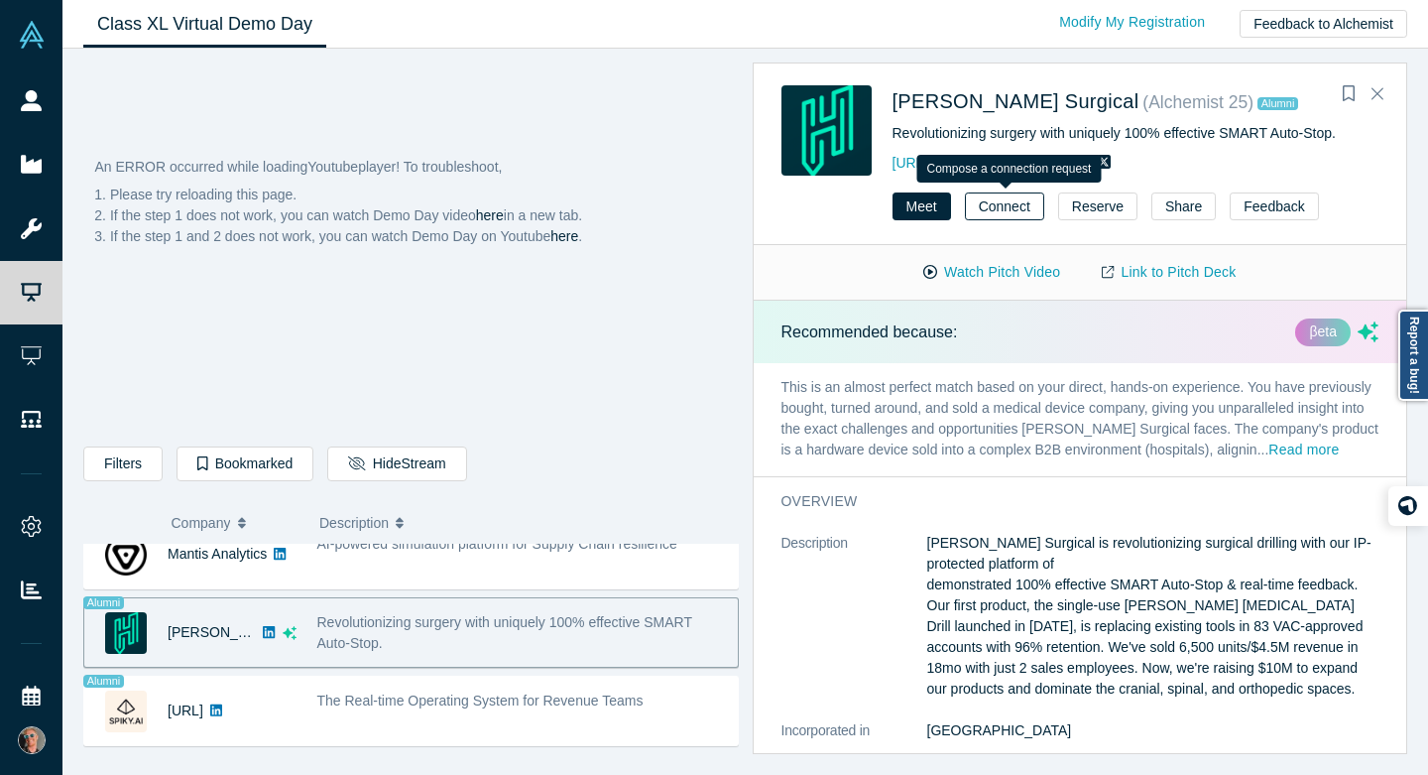
click at [1002, 210] on button "Connect" at bounding box center [1004, 206] width 79 height 28
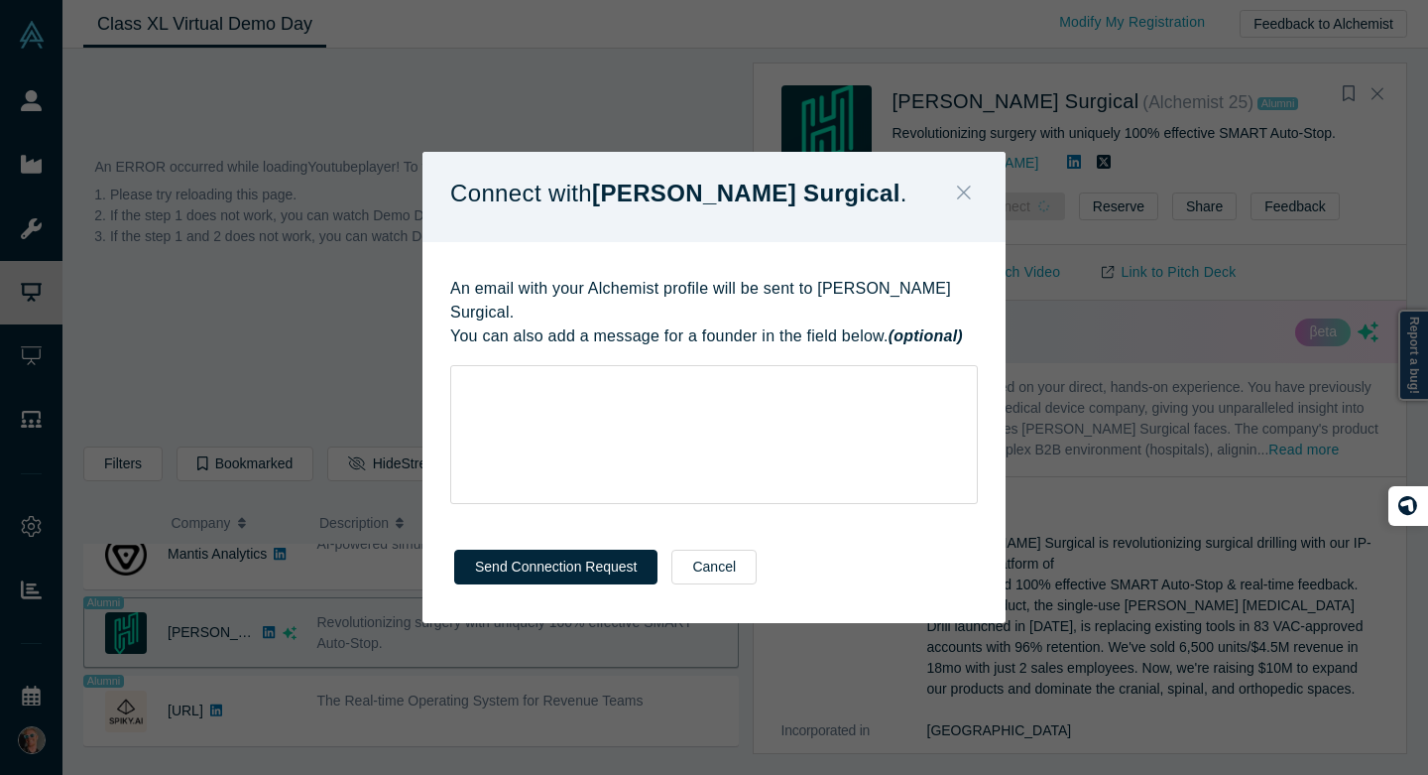
click at [956, 194] on button "Close" at bounding box center [964, 194] width 42 height 43
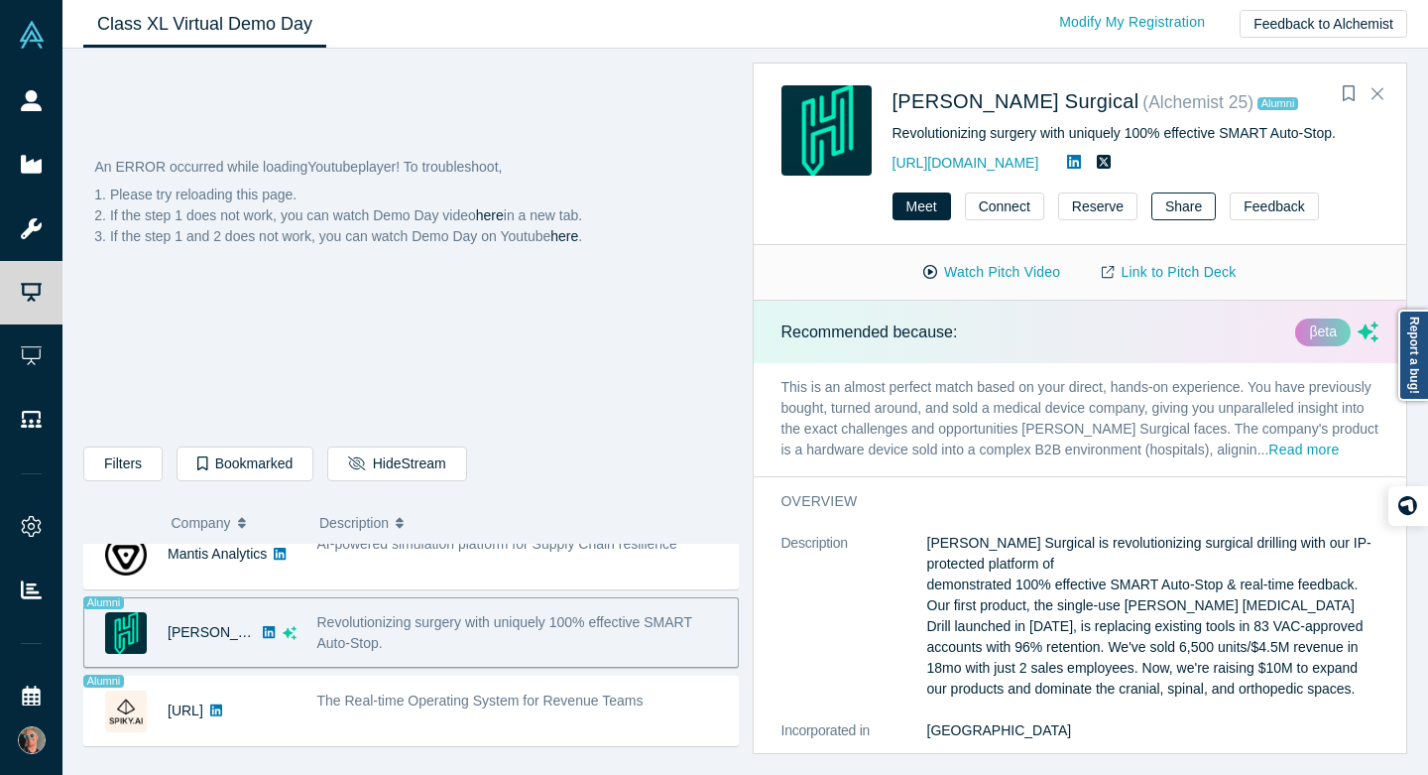
click at [1172, 205] on button "Share" at bounding box center [1183, 206] width 64 height 28
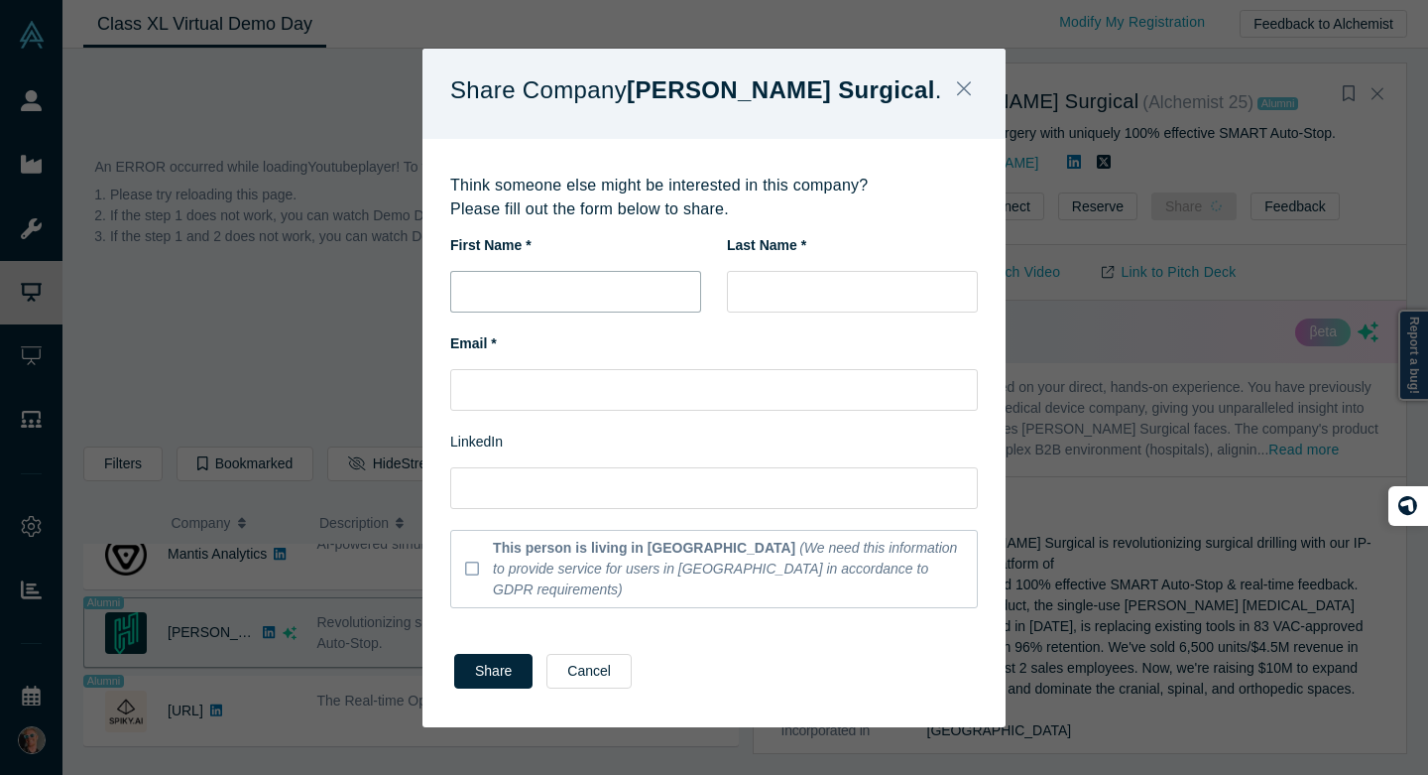
click at [597, 309] on input "text" at bounding box center [575, 292] width 251 height 42
type input "[PERSON_NAME]"
click at [505, 402] on input "text" at bounding box center [714, 390] width 528 height 42
paste input "[PERSON_NAME][EMAIL_ADDRESS][DOMAIN_NAME]"
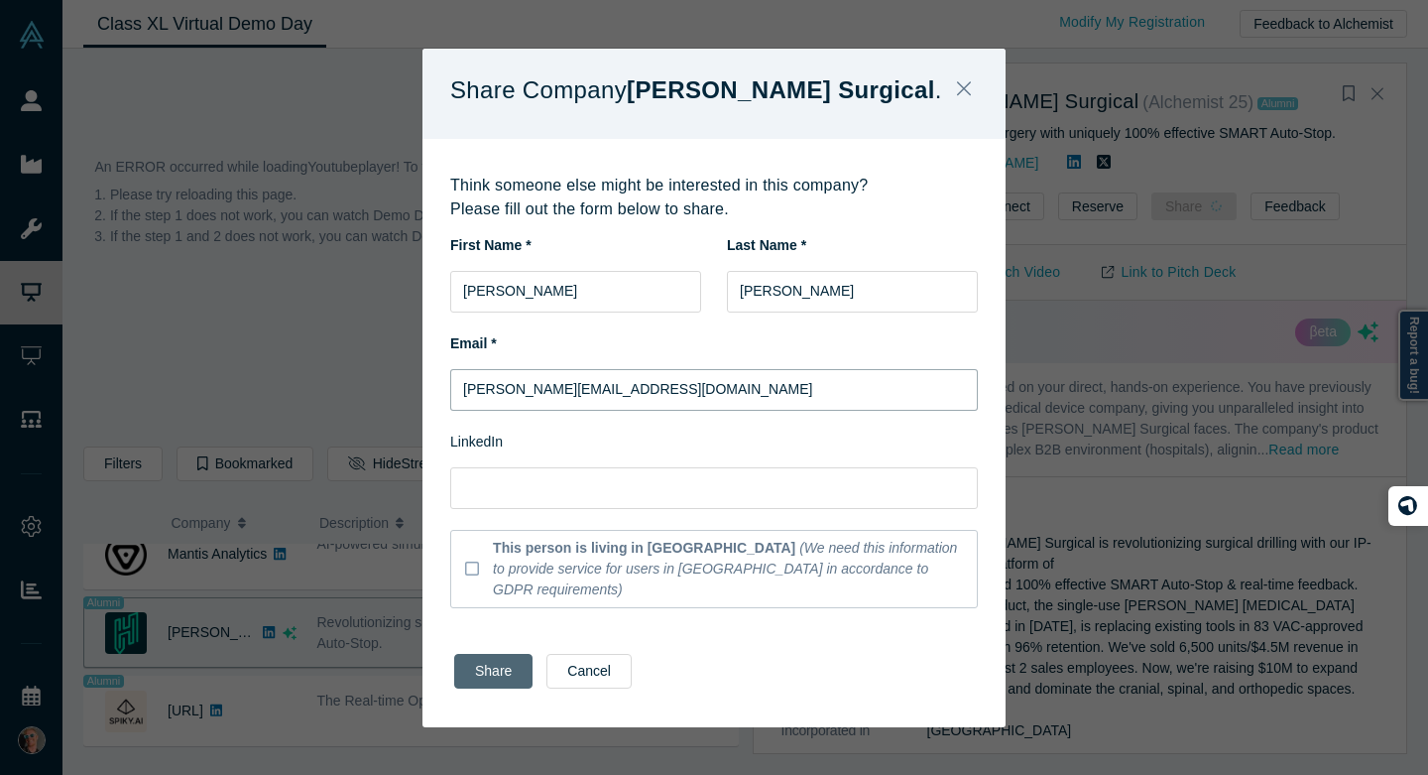
type input "[PERSON_NAME][EMAIL_ADDRESS][DOMAIN_NAME]"
click at [490, 660] on button "Share" at bounding box center [493, 671] width 78 height 35
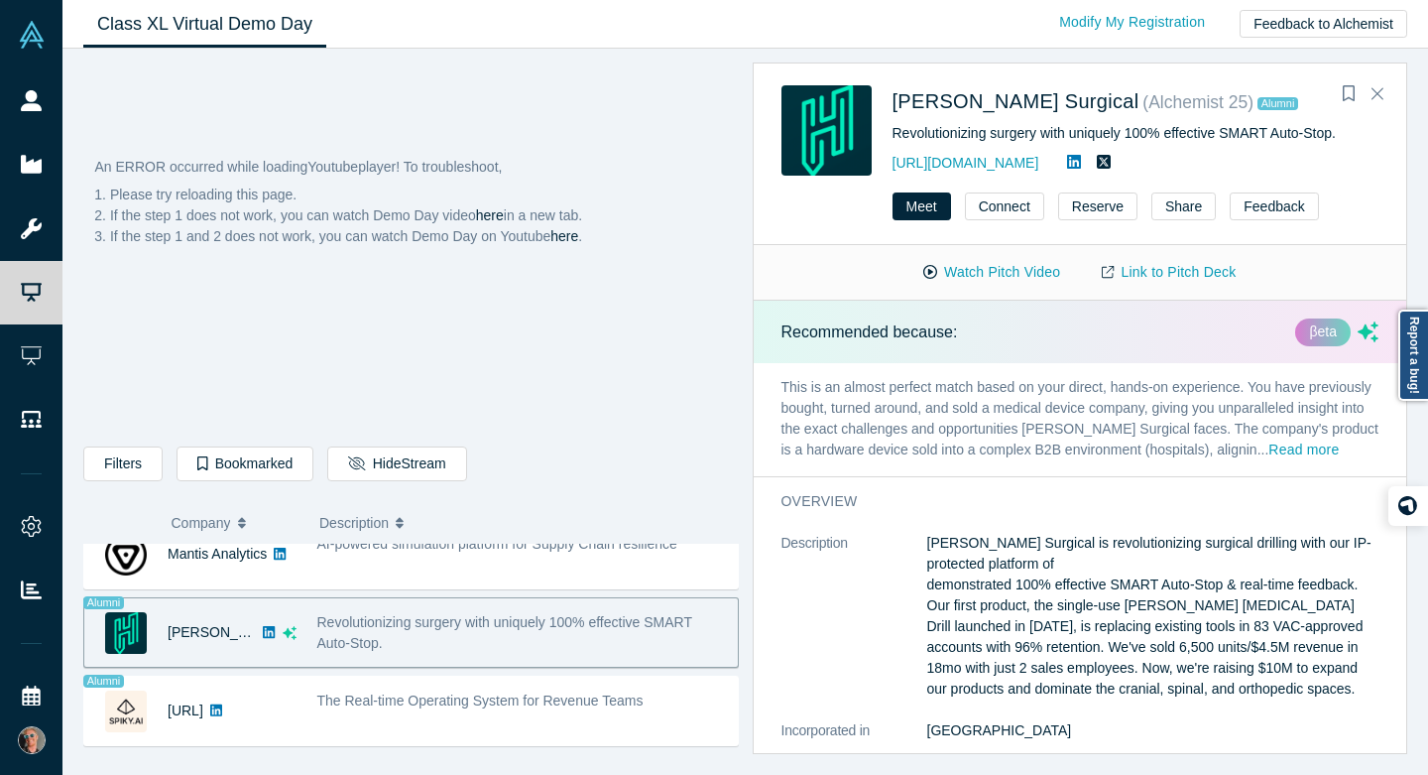
click at [392, 284] on div "An ERROR occurred while loading Youtube player! To troubleshoot, Please try rel…" at bounding box center [411, 340] width 654 height 367
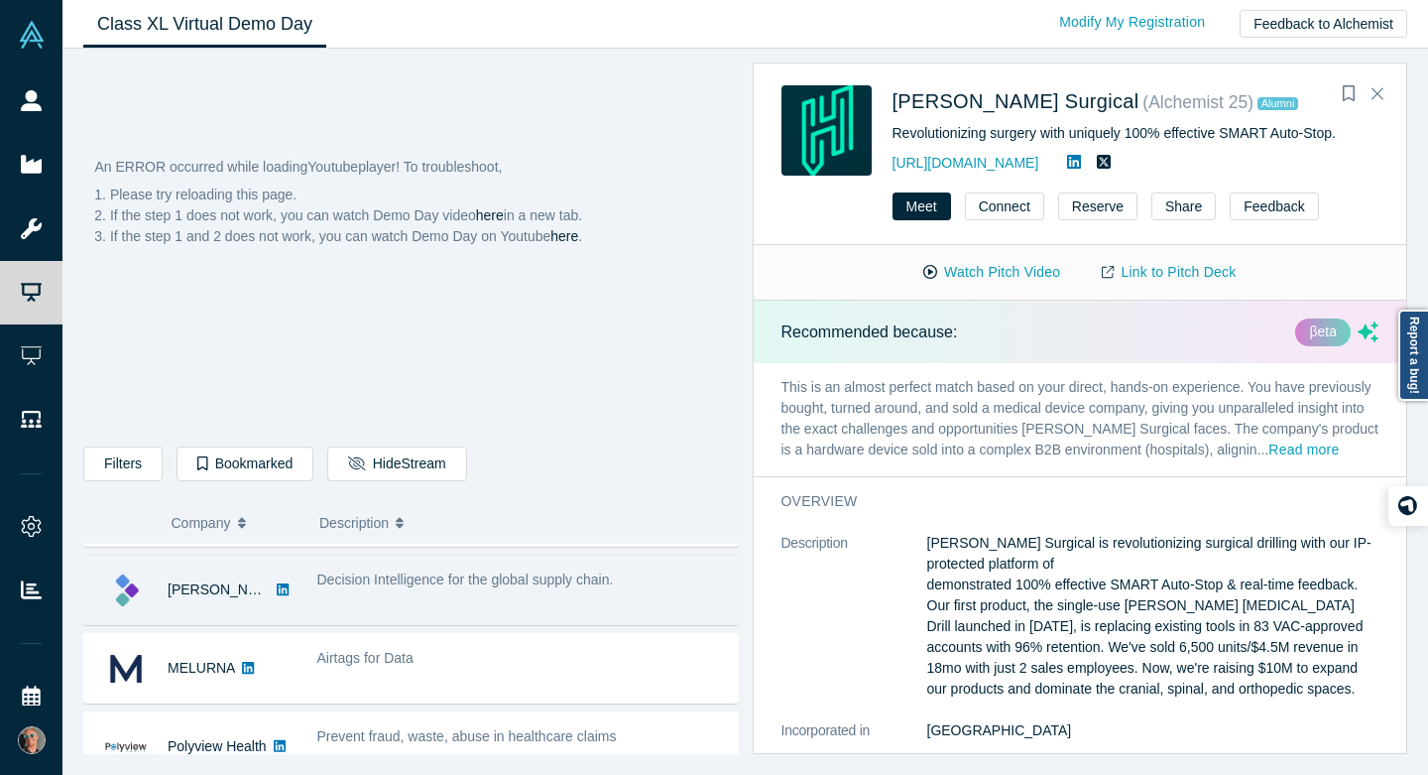
scroll to position [76, 0]
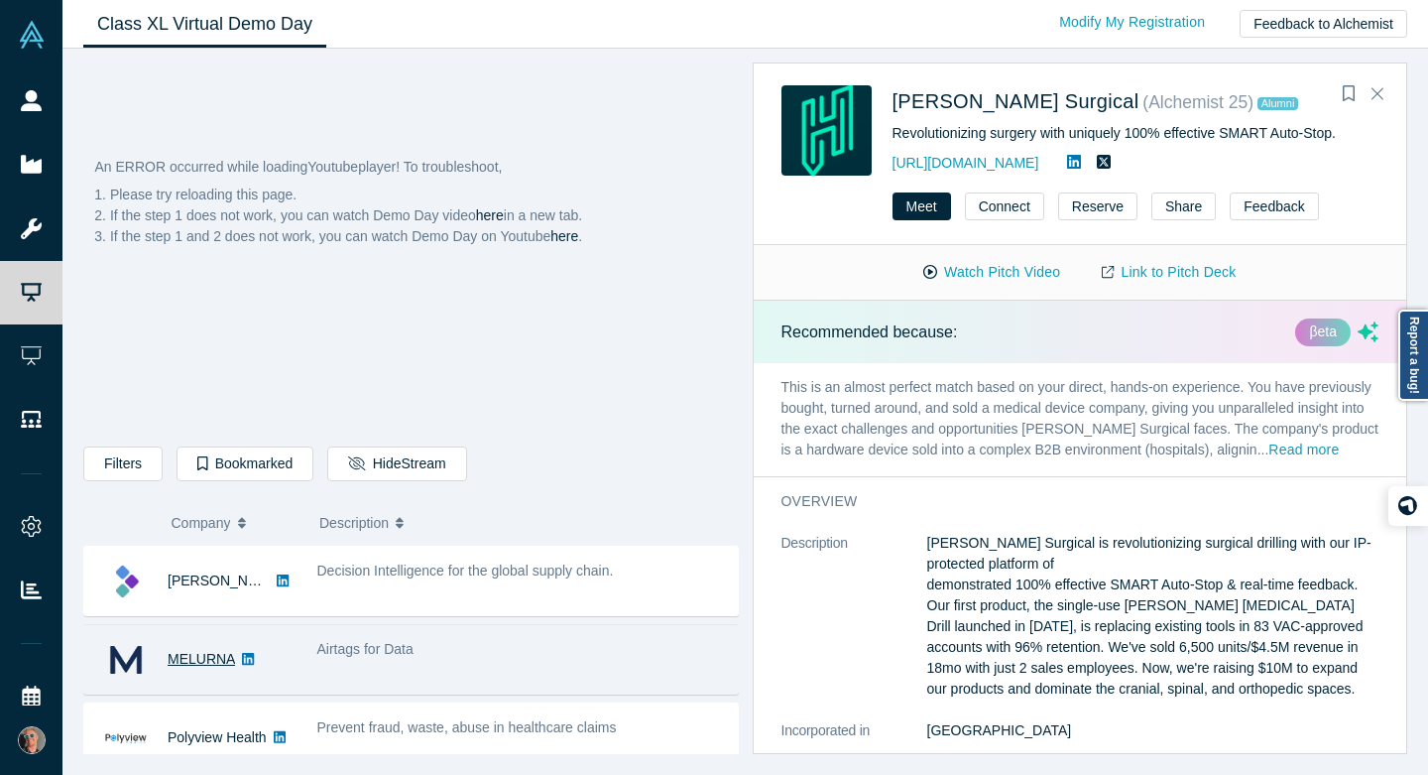
click at [208, 660] on link "MELURNA" at bounding box center [201, 659] width 67 height 16
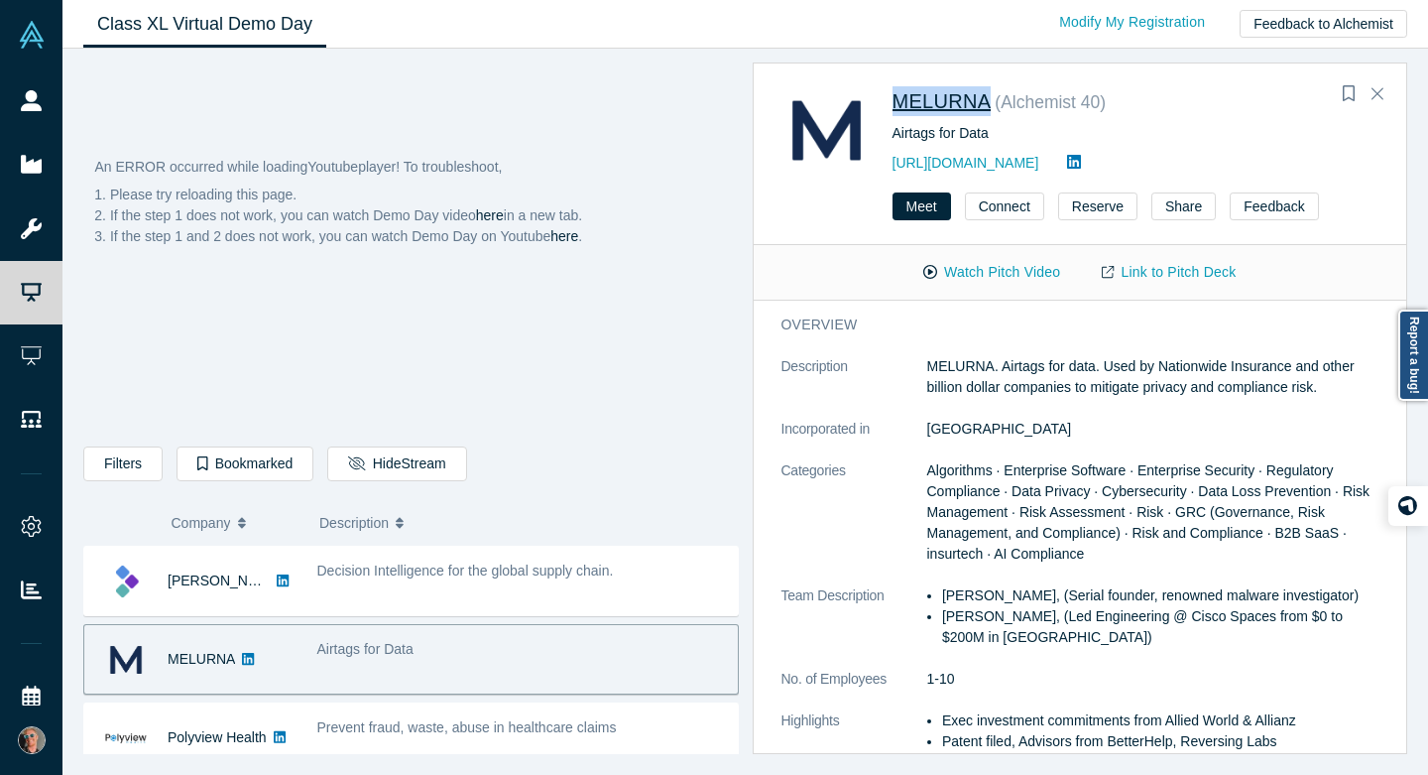
drag, startPoint x: 889, startPoint y: 99, endPoint x: 988, endPoint y: 106, distance: 99.4
click at [988, 106] on div "MELURNA ( Alchemist 40 ) Airtags for Data [URL][DOMAIN_NAME]" at bounding box center [1084, 130] width 605 height 90
copy span "MELURNA"
click at [957, 403] on dl "Description MELURNA. Airtags for data. Used by Nationwide Insurance and other b…" at bounding box center [1081, 574] width 598 height 437
click at [951, 372] on p "MELURNA. Airtags for data. Used by Nationwide Insurance and other billion dolla…" at bounding box center [1153, 377] width 452 height 42
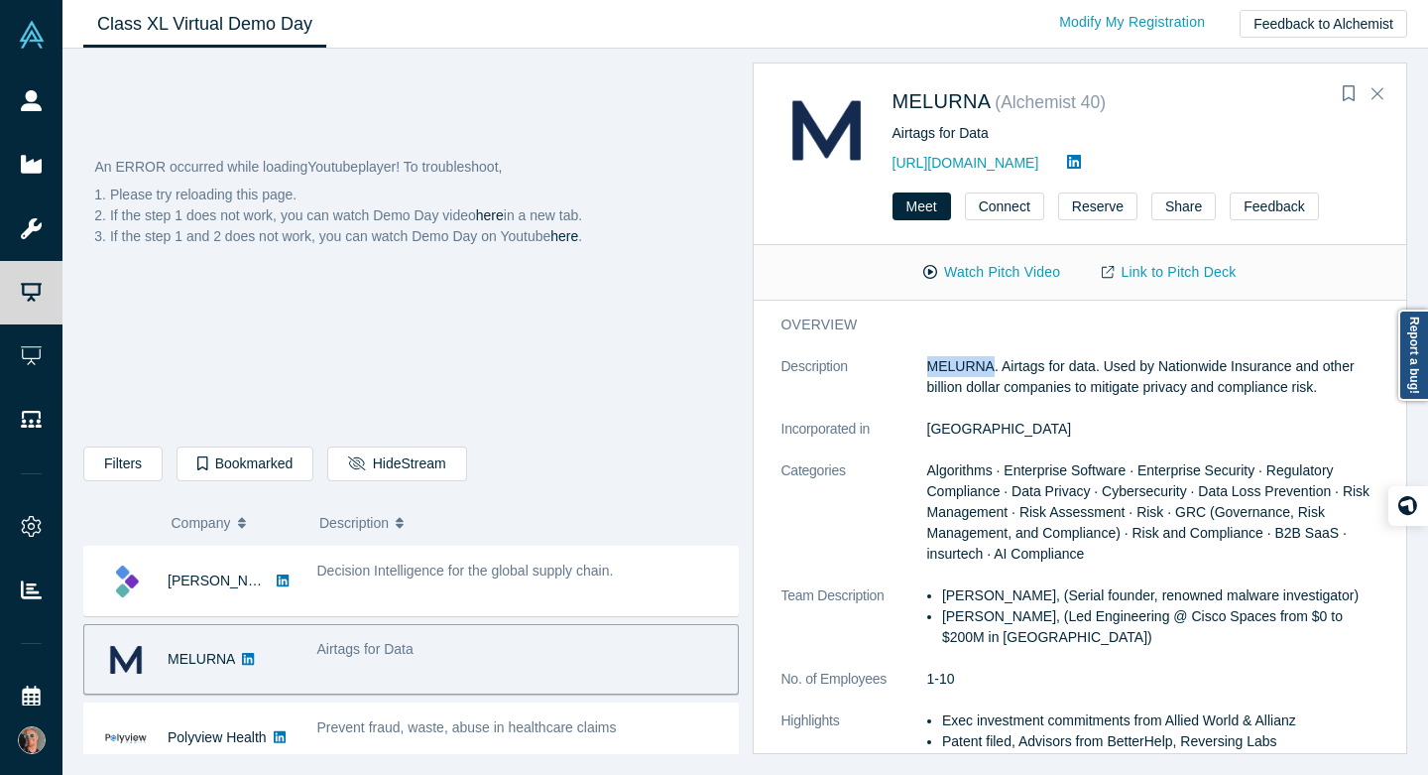
click at [951, 372] on p "MELURNA. Airtags for data. Used by Nationwide Insurance and other billion dolla…" at bounding box center [1153, 377] width 452 height 42
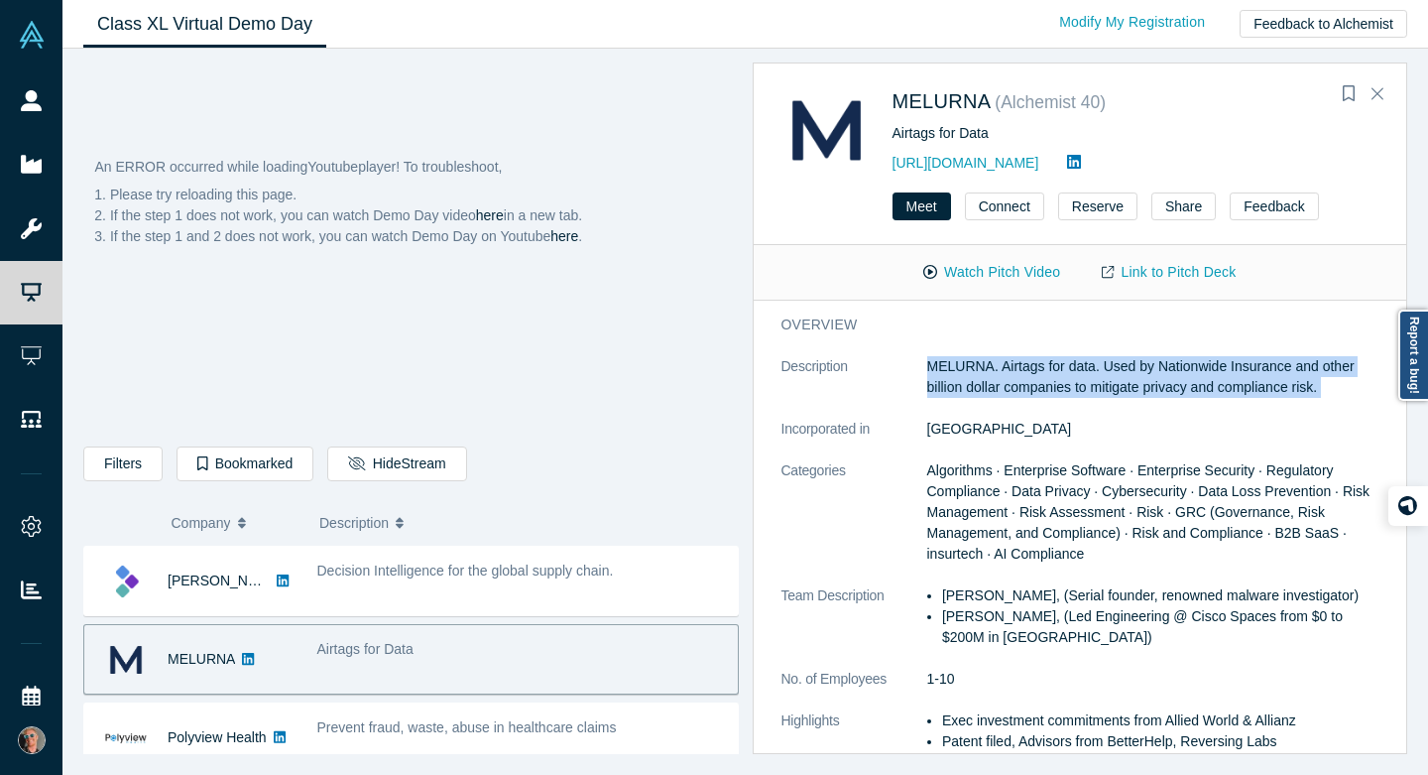
click at [1323, 392] on p "MELURNA. Airtags for data. Used by Nationwide Insurance and other billion dolla…" at bounding box center [1153, 377] width 452 height 42
copy dl "MELURNA. Airtags for data. Used by Nationwide Insurance and other billion dolla…"
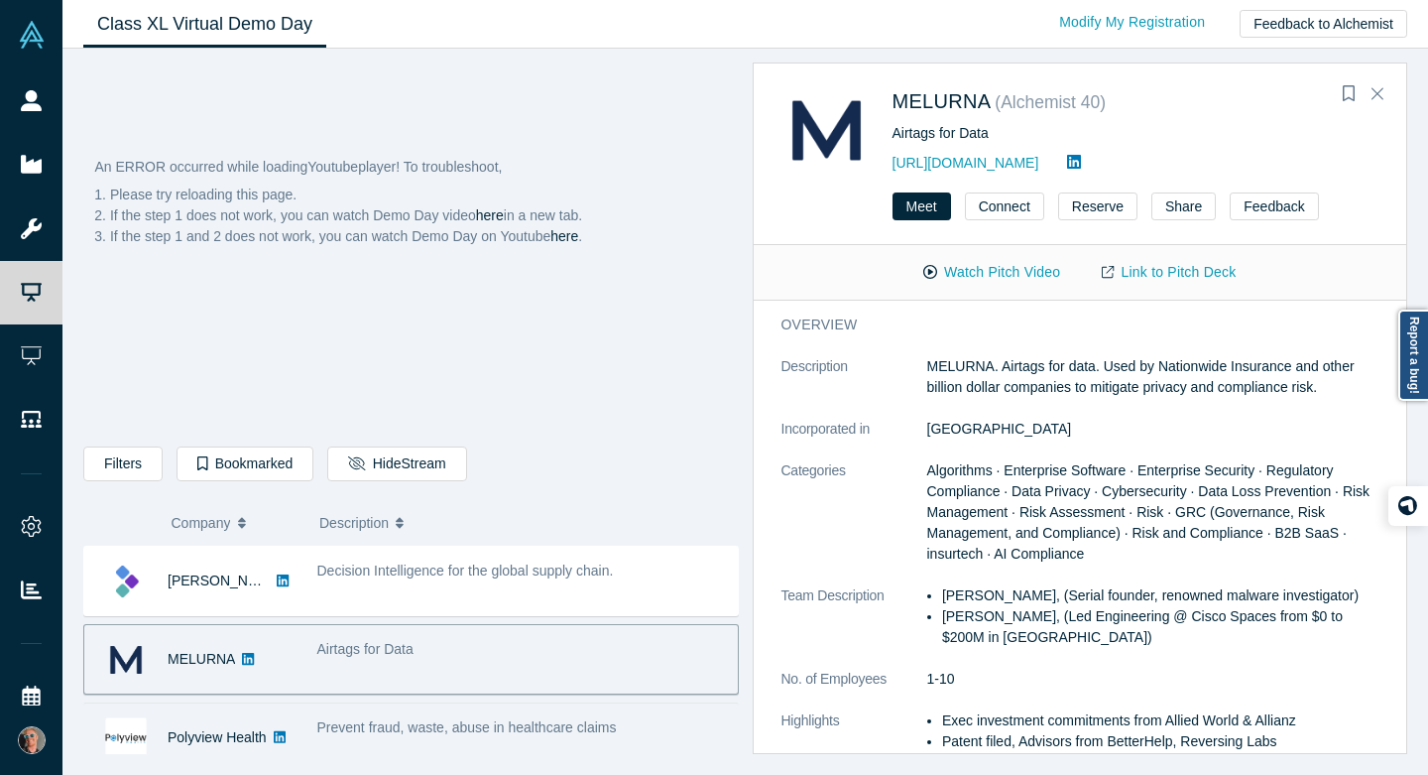
click at [361, 733] on span "Prevent fraud, waste, abuse in healthcare claims" at bounding box center [467, 727] width 300 height 16
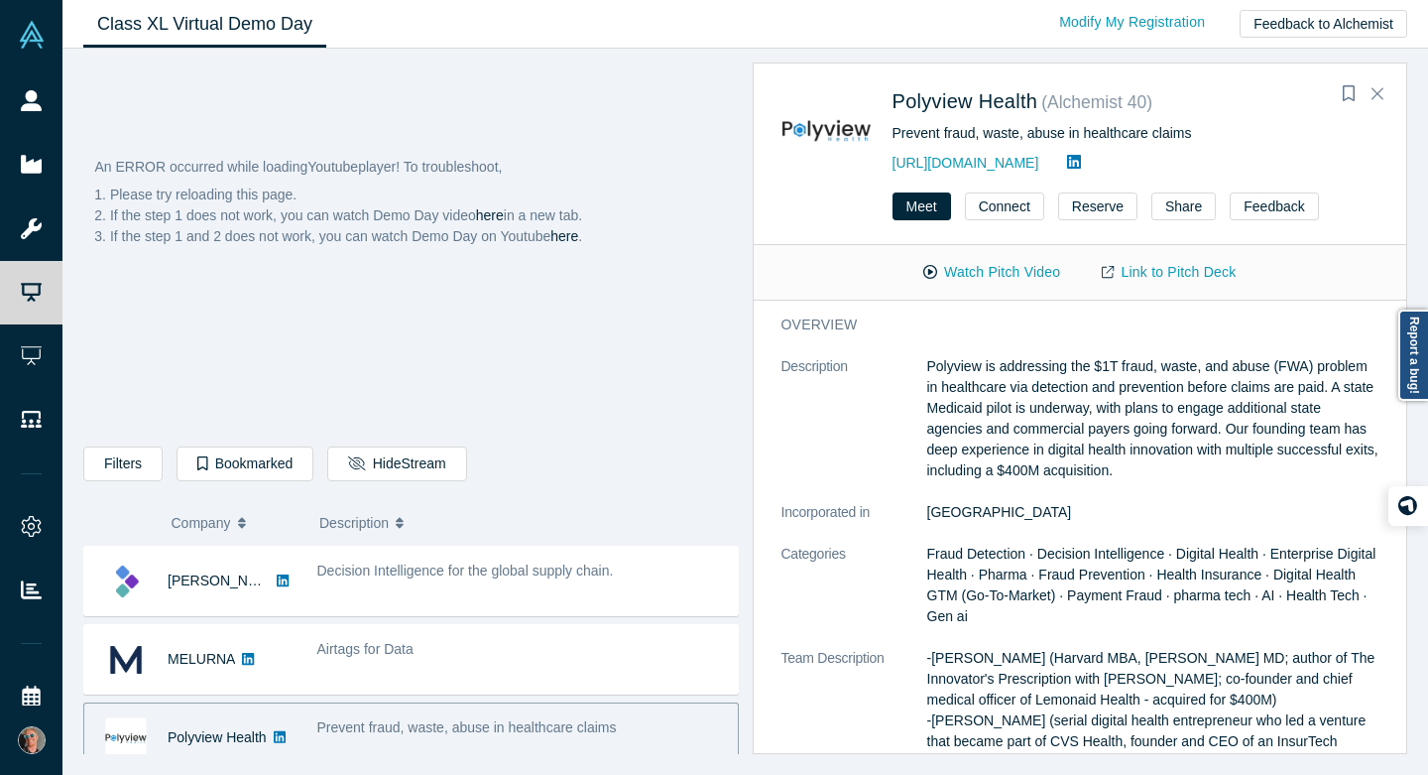
scroll to position [95, 0]
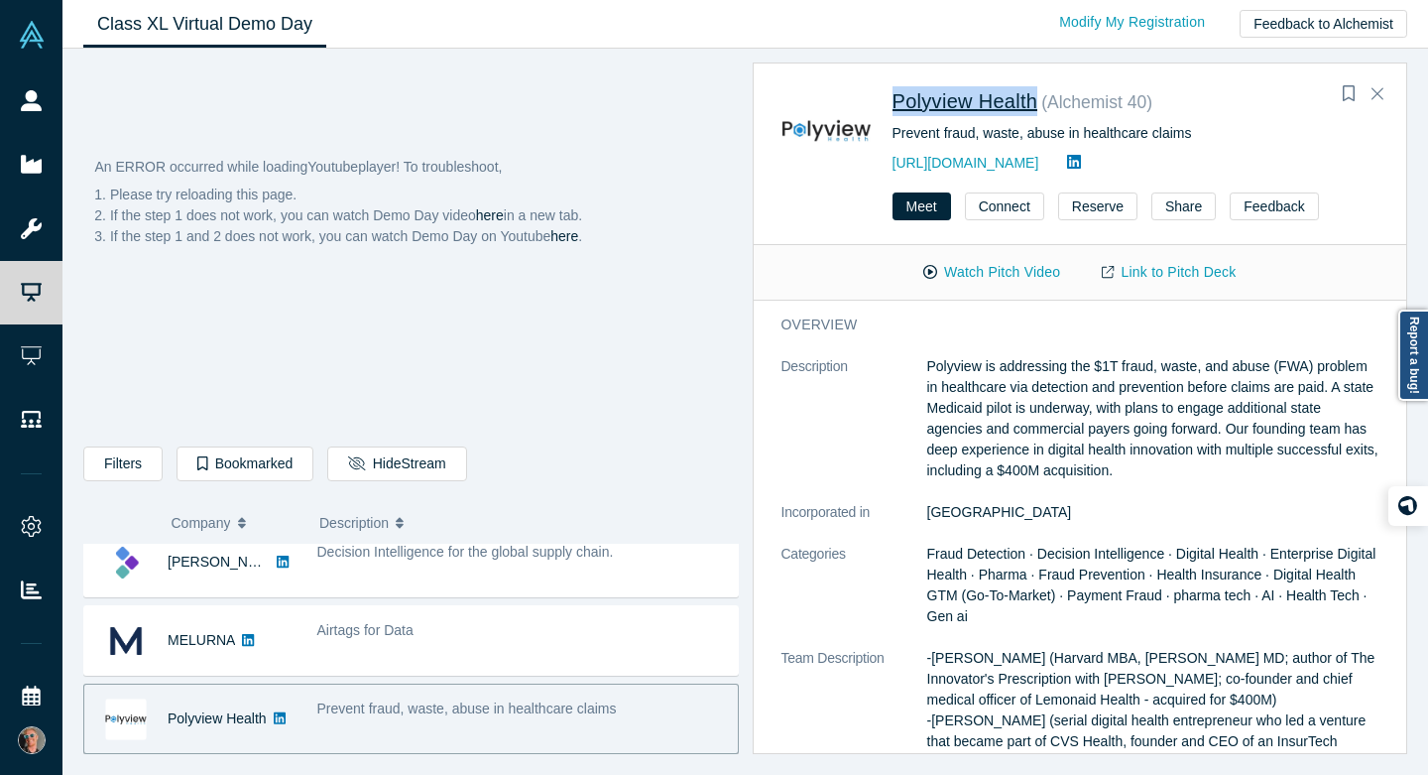
drag, startPoint x: 890, startPoint y: 103, endPoint x: 1040, endPoint y: 104, distance: 150.8
click at [1040, 104] on div "Polyview Health ( Alchemist 40 ) Prevent fraud, waste, abuse in healthcare clai…" at bounding box center [1084, 130] width 605 height 90
copy span "Polyview Health"
click at [934, 359] on p "Polyview is addressing the $1T fraud, waste, and abuse (FWA) problem in healthc…" at bounding box center [1153, 418] width 452 height 125
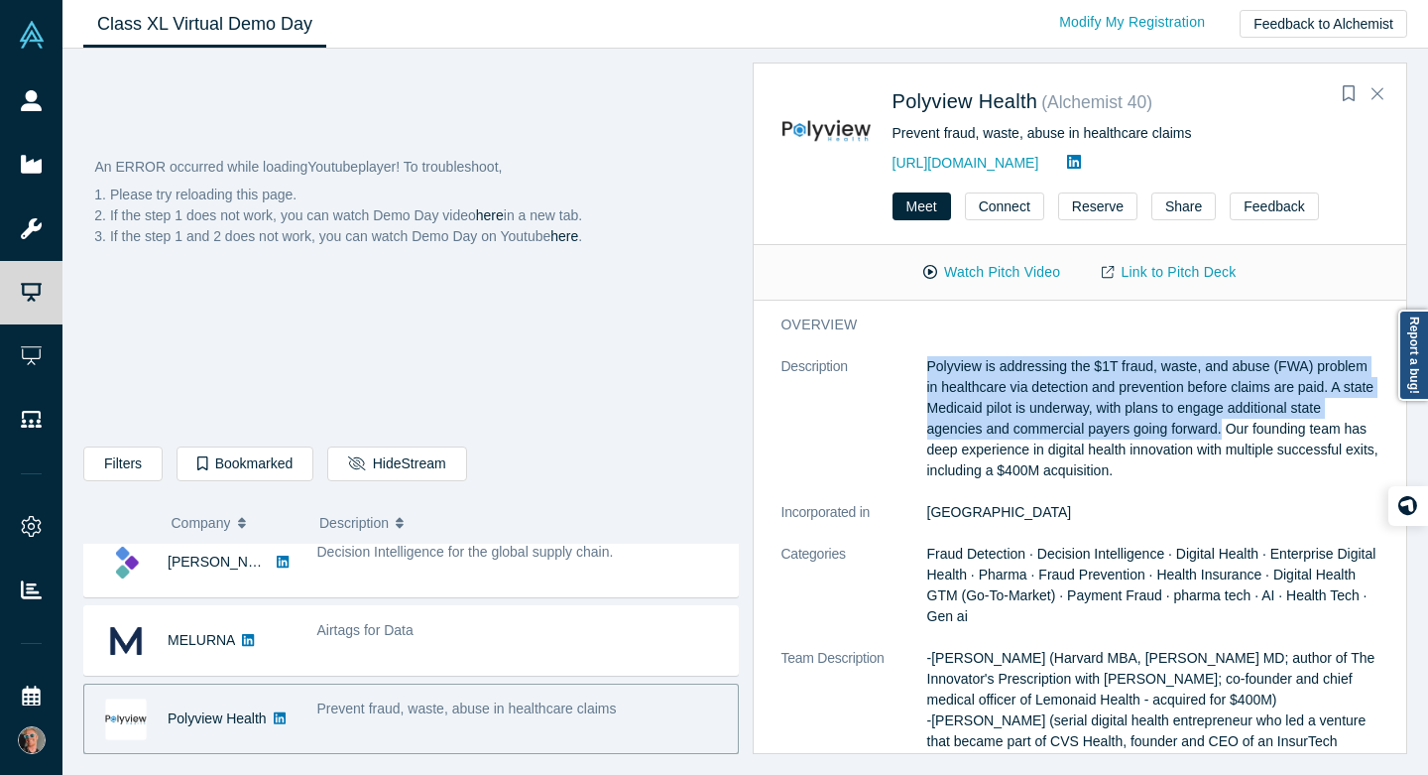
drag, startPoint x: 926, startPoint y: 367, endPoint x: 1226, endPoint y: 435, distance: 307.2
click at [1226, 435] on p "Polyview is addressing the $1T fraud, waste, and abuse (FWA) problem in healthc…" at bounding box center [1153, 418] width 452 height 125
copy p "Polyview is addressing the $1T fraud, waste, and abuse (FWA) problem in healthc…"
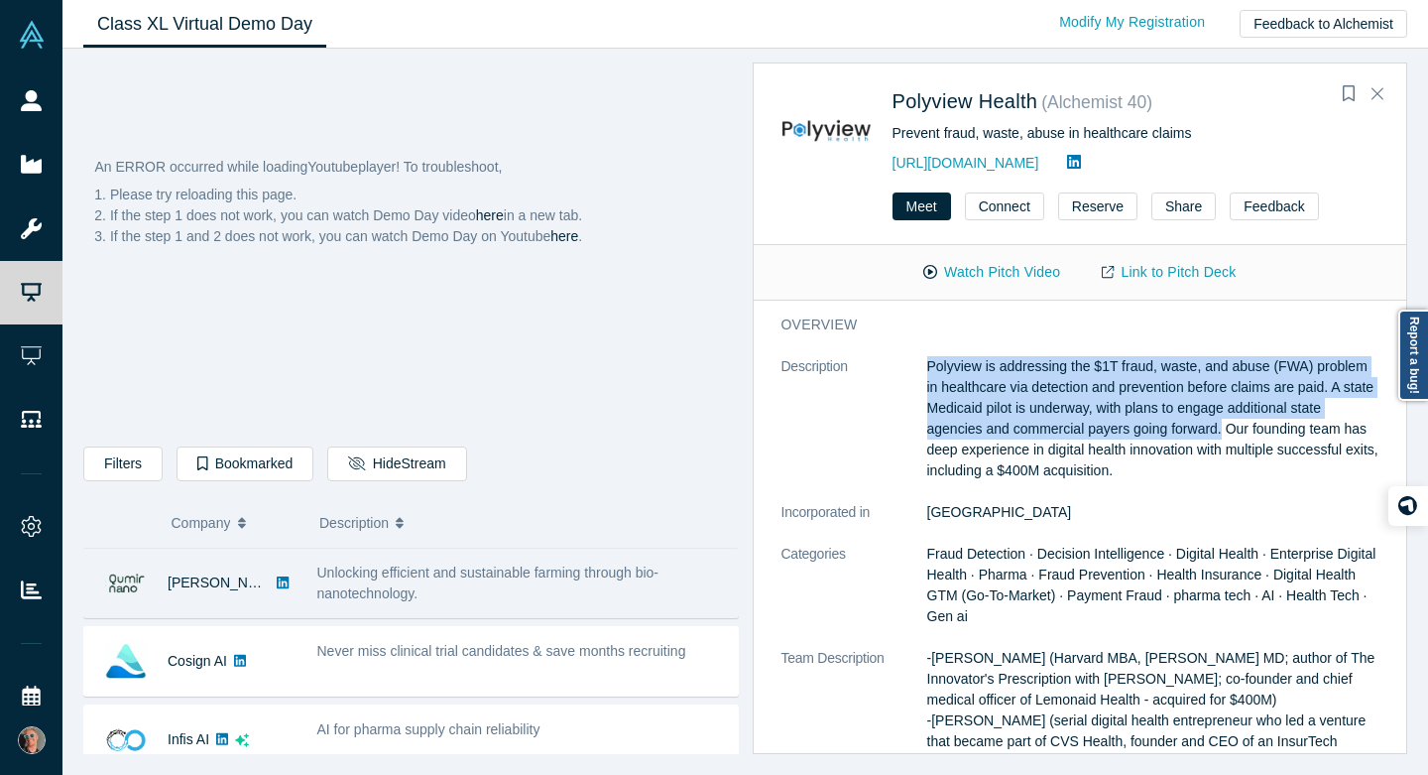
scroll to position [321, 0]
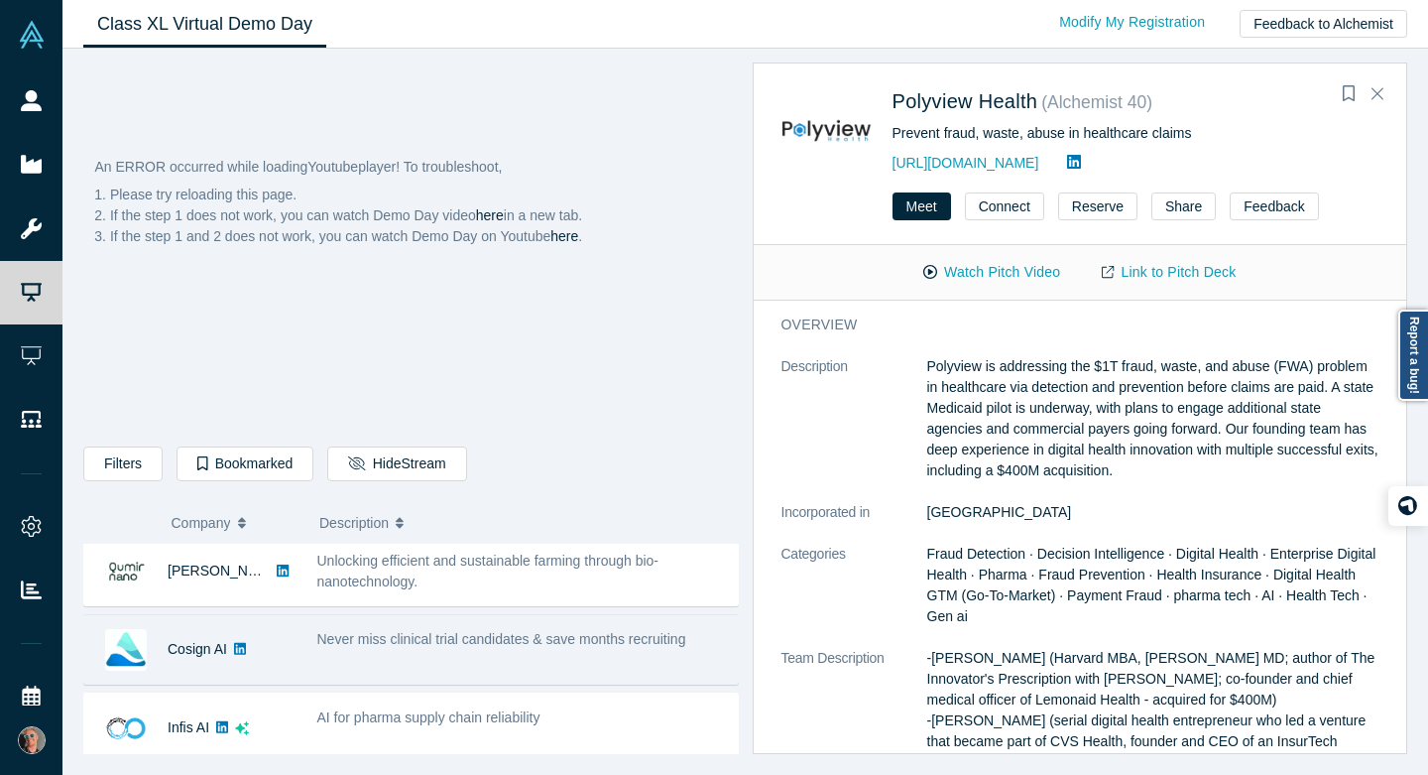
click at [399, 641] on span "Never miss clinical trial candidates & save months recruiting" at bounding box center [501, 639] width 369 height 16
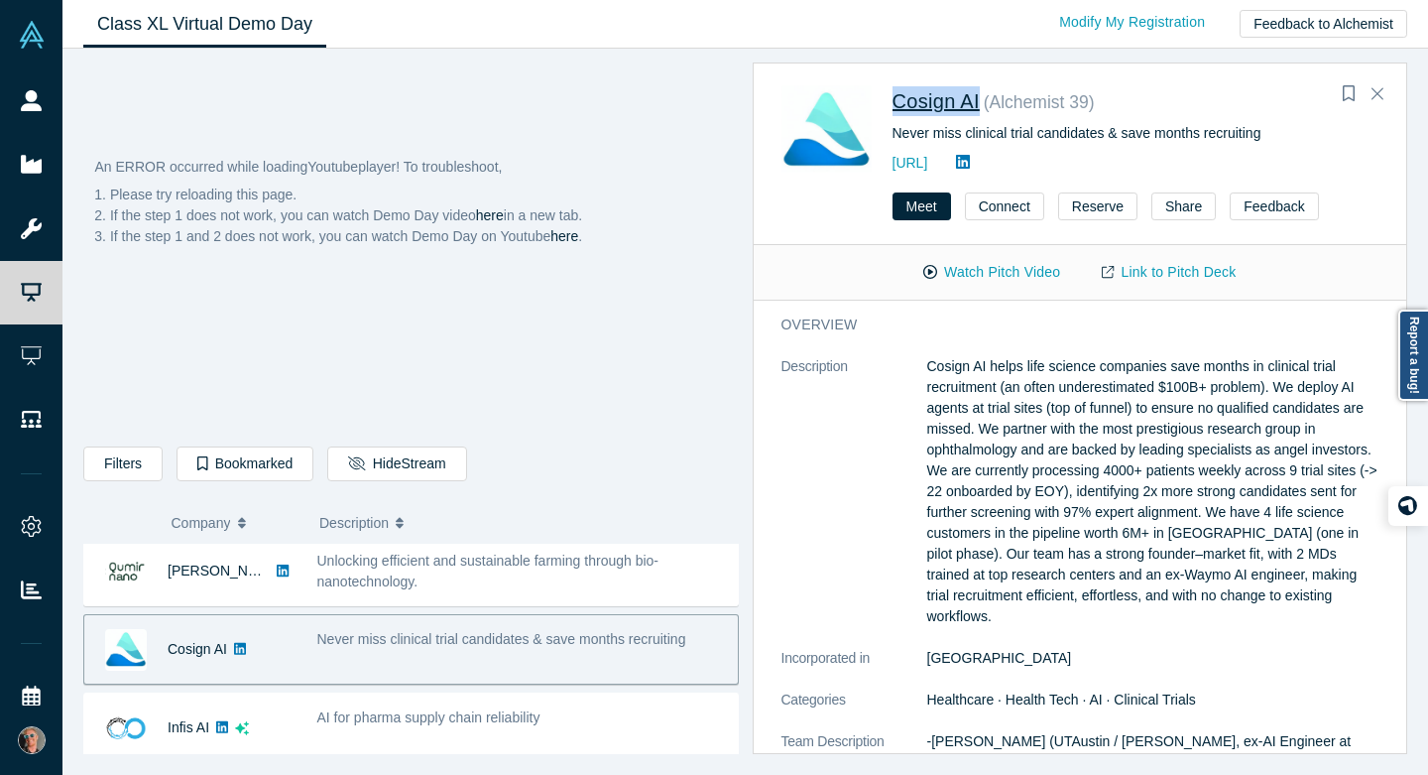
drag, startPoint x: 884, startPoint y: 105, endPoint x: 982, endPoint y: 104, distance: 98.2
click at [982, 104] on div "Cosign AI ( Alchemist 39 ) Never miss clinical trial candidates & save months r…" at bounding box center [1084, 130] width 605 height 90
copy span "Cosign AI"
click at [933, 376] on p "Cosign AI helps life science companies save months in clinical trial recruitmen…" at bounding box center [1153, 491] width 452 height 271
drag, startPoint x: 926, startPoint y: 361, endPoint x: 1010, endPoint y: 398, distance: 91.0
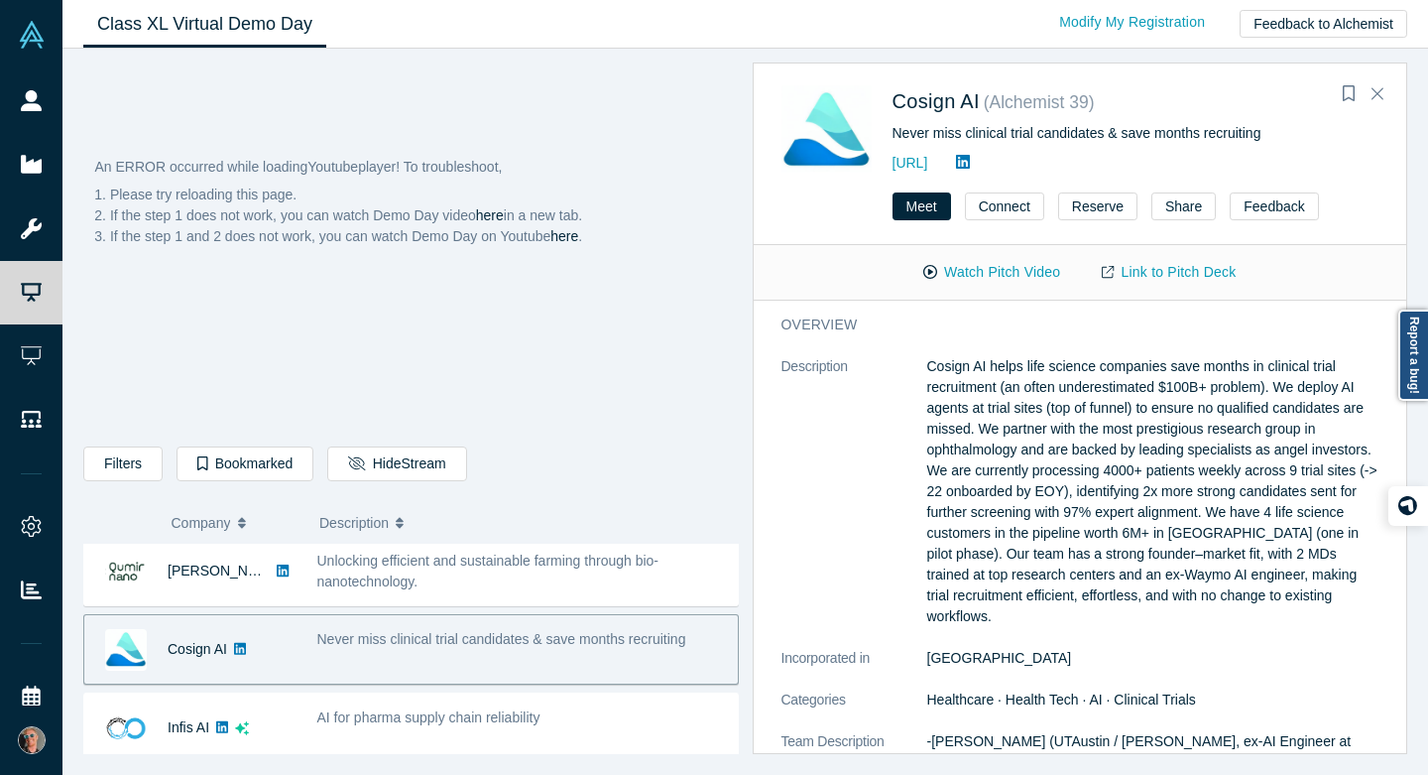
click at [1010, 400] on p "Cosign AI helps life science companies save months in clinical trial recruitmen…" at bounding box center [1153, 491] width 452 height 271
click at [962, 365] on p "Cosign AI helps life science companies save months in clinical trial recruitmen…" at bounding box center [1153, 491] width 452 height 271
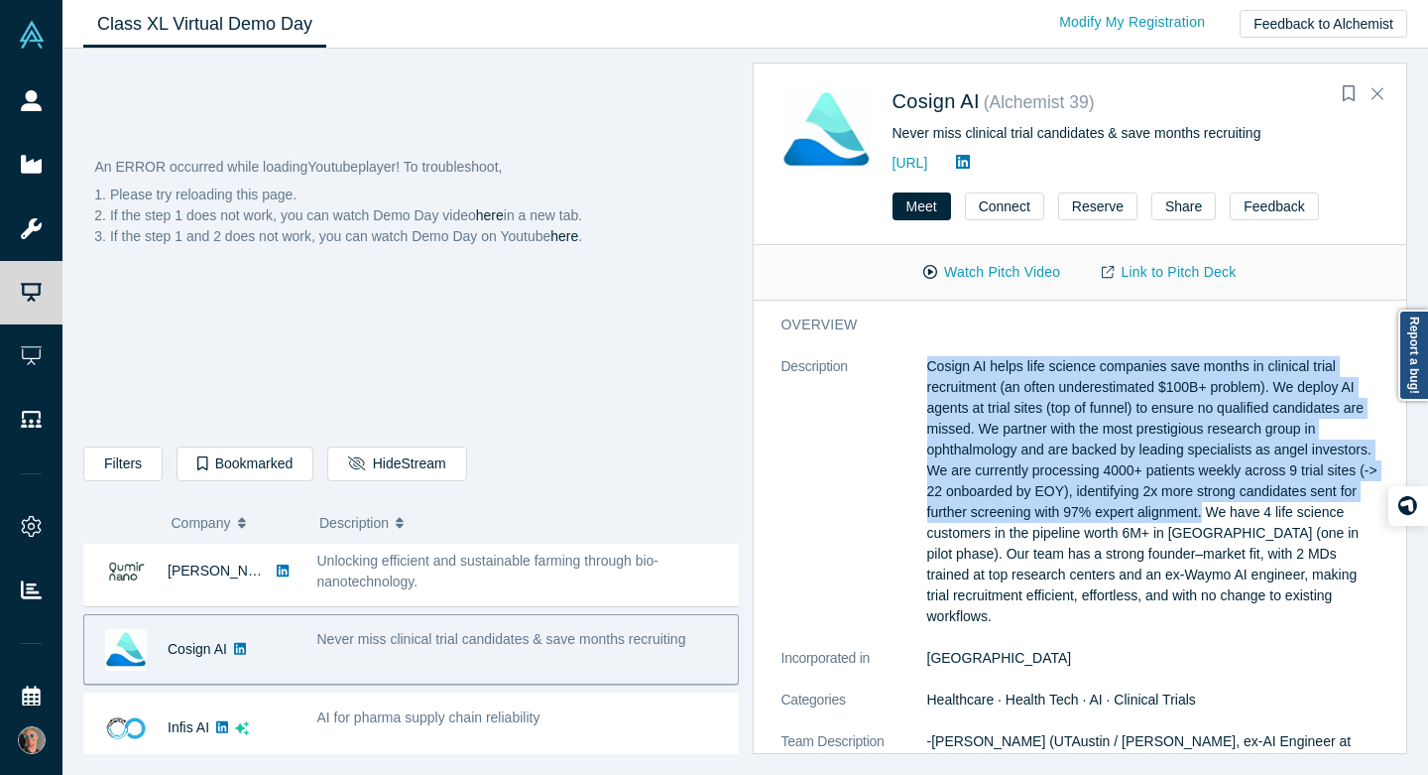
drag, startPoint x: 928, startPoint y: 368, endPoint x: 1207, endPoint y: 519, distance: 316.8
click at [1207, 519] on p "Cosign AI helps life science companies save months in clinical trial recruitmen…" at bounding box center [1153, 491] width 452 height 271
copy p "Cosign AI helps life science companies save months in clinical trial recruitmen…"
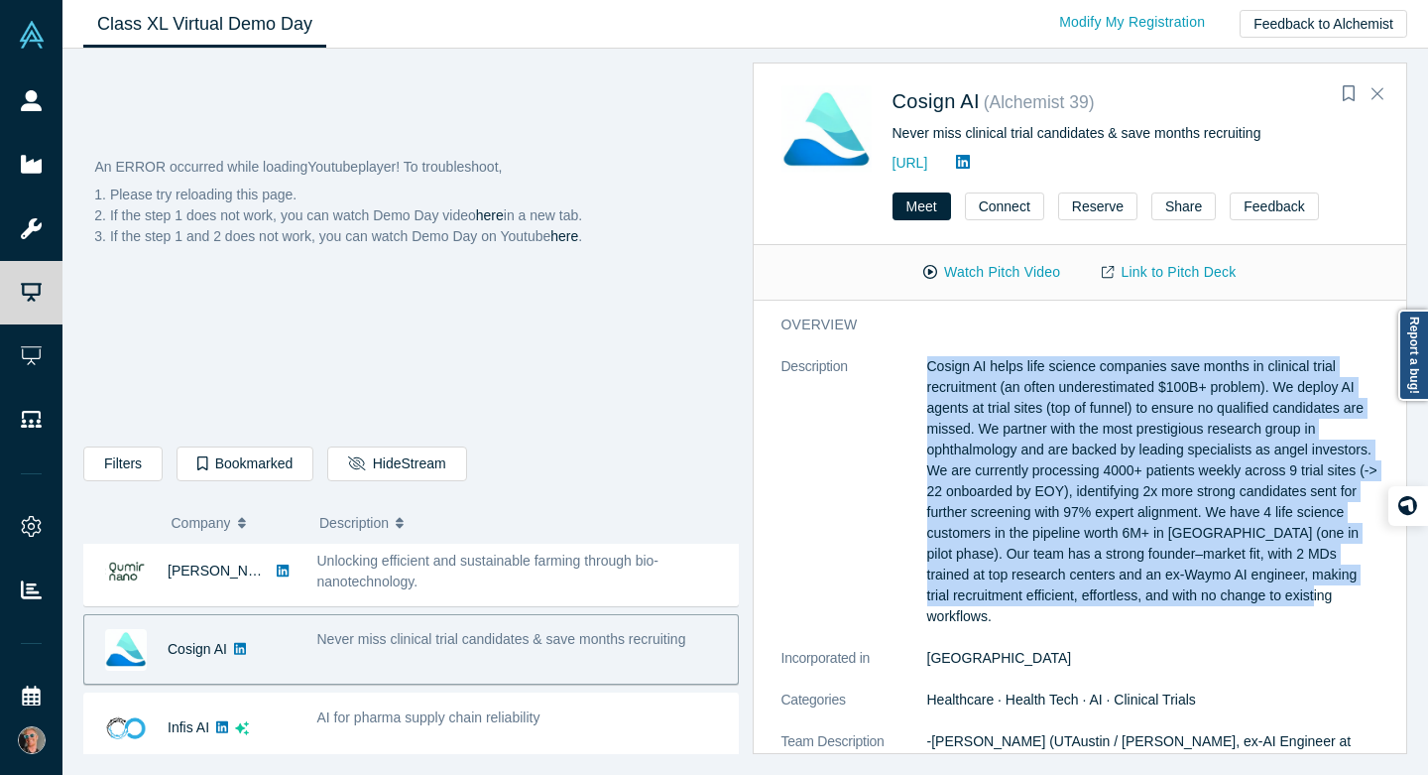
click at [1275, 593] on p "Cosign AI helps life science companies save months in clinical trial recruitmen…" at bounding box center [1153, 491] width 452 height 271
copy p "Cosign AI helps life science companies save months in clinical trial recruitmen…"
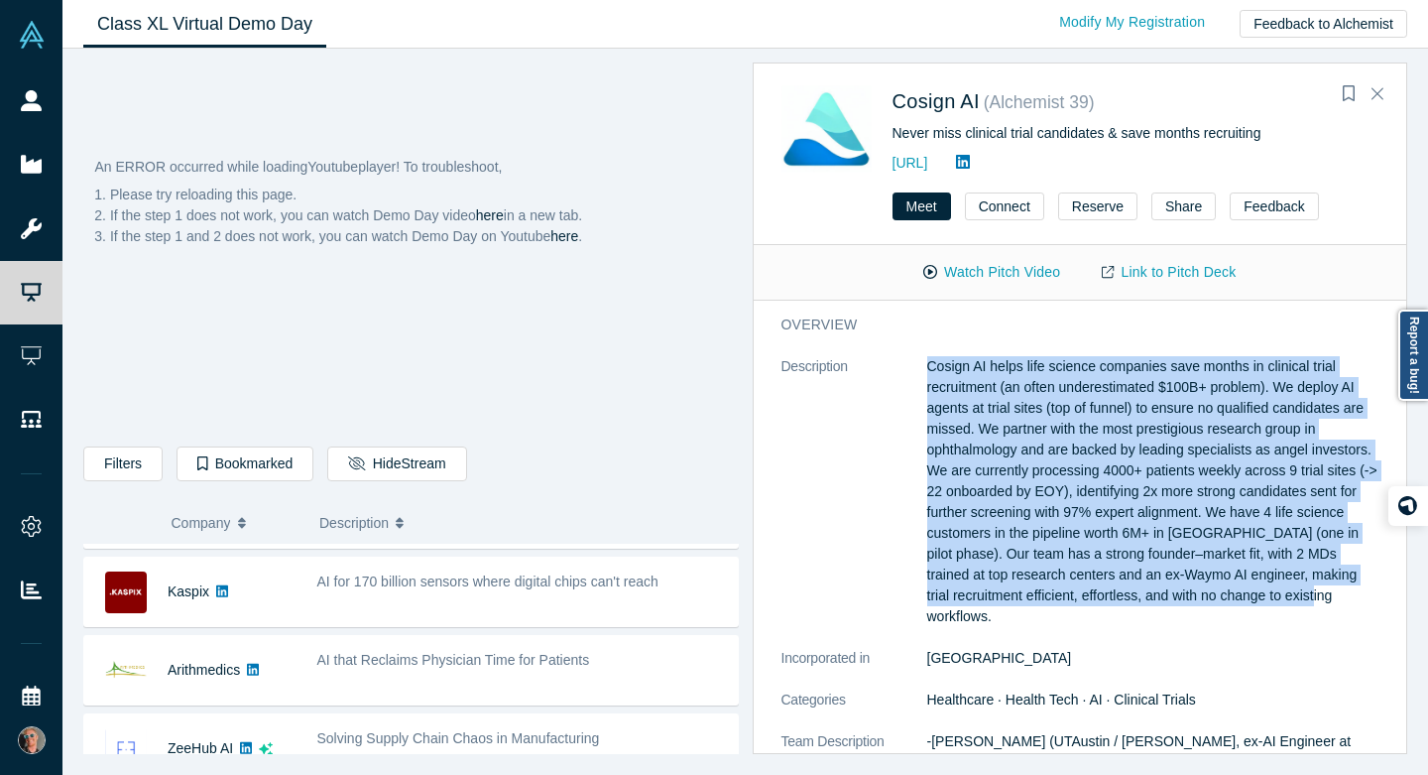
scroll to position [625, 0]
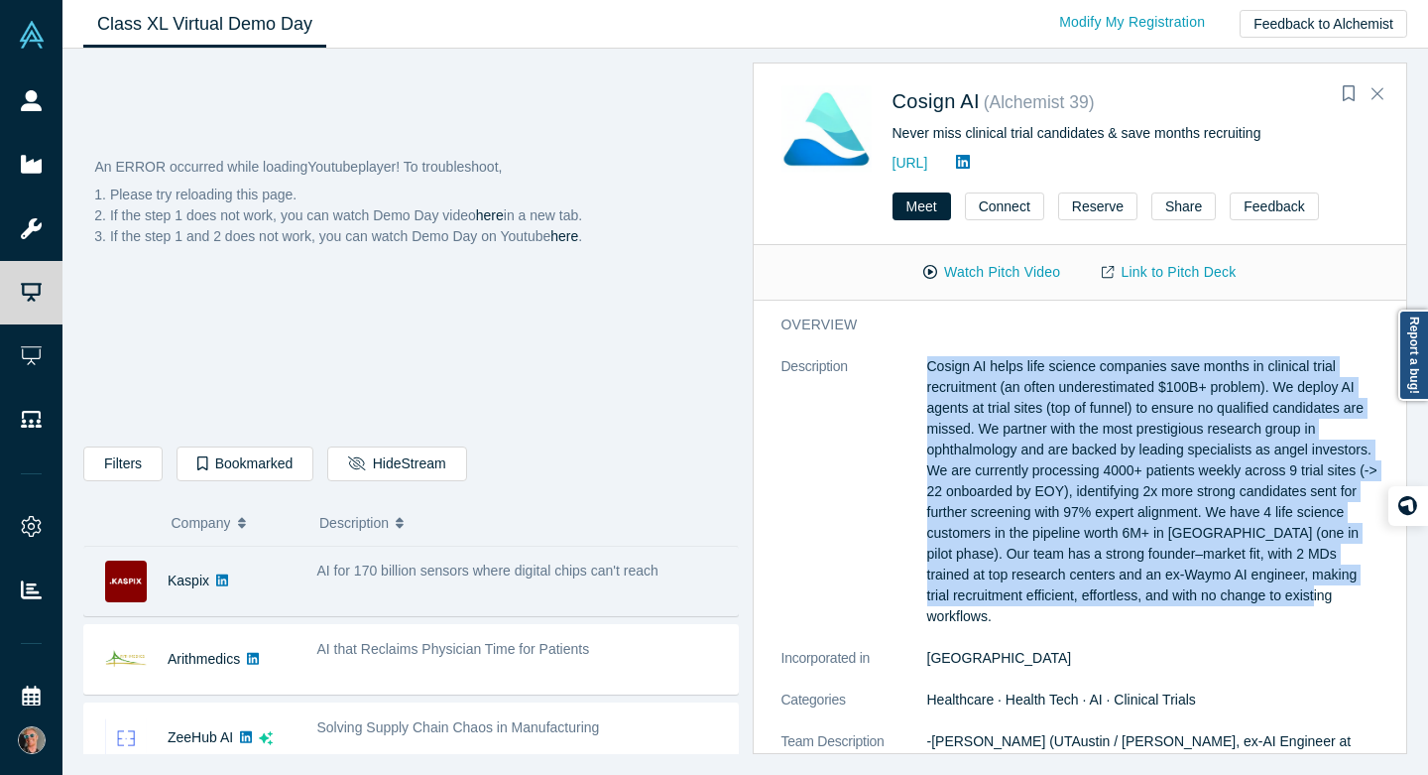
click at [548, 593] on div "AI for 170 billion sensors where digital chips can't reach" at bounding box center [521, 580] width 431 height 62
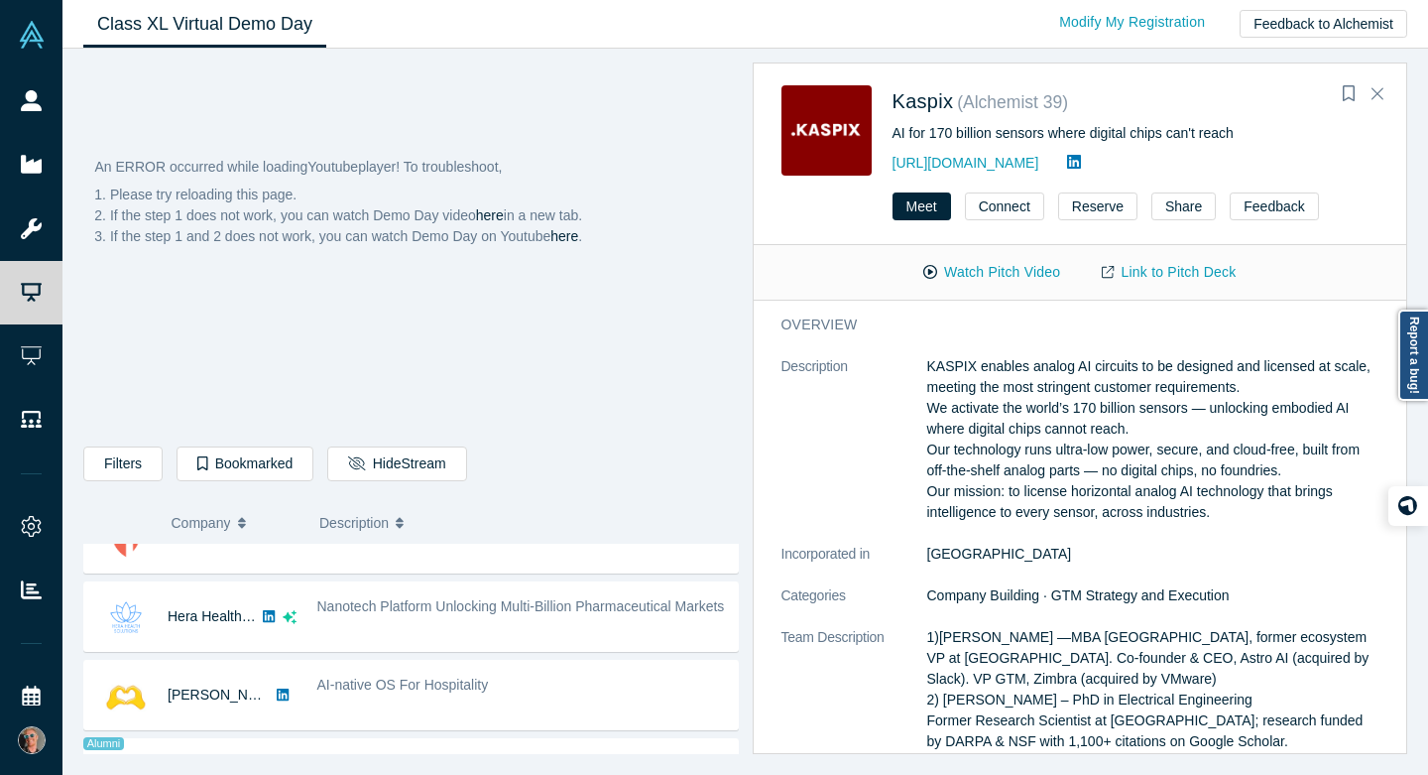
scroll to position [985, 0]
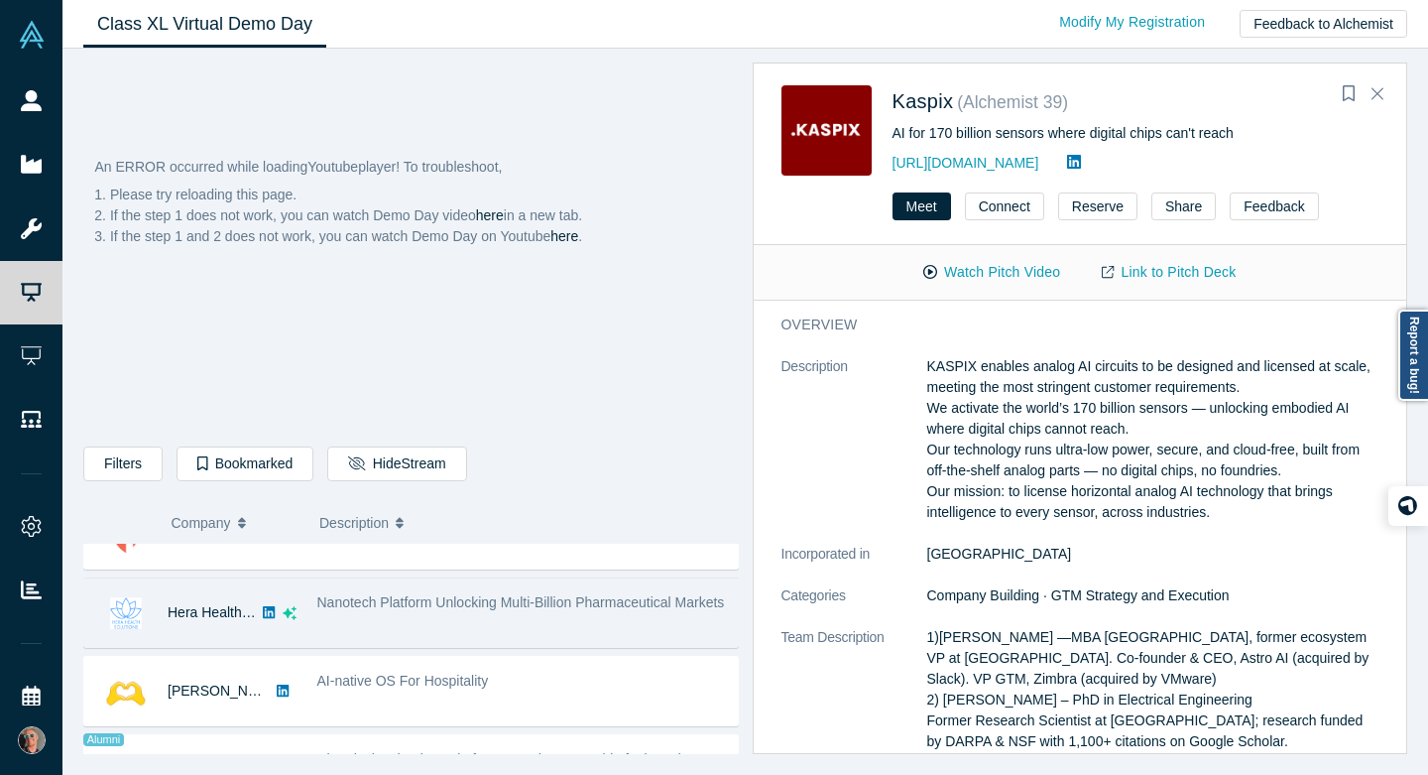
click at [561, 613] on div "Nanotech Platform Unlocking Multi-Billion Pharmaceutical Markets" at bounding box center [522, 602] width 411 height 21
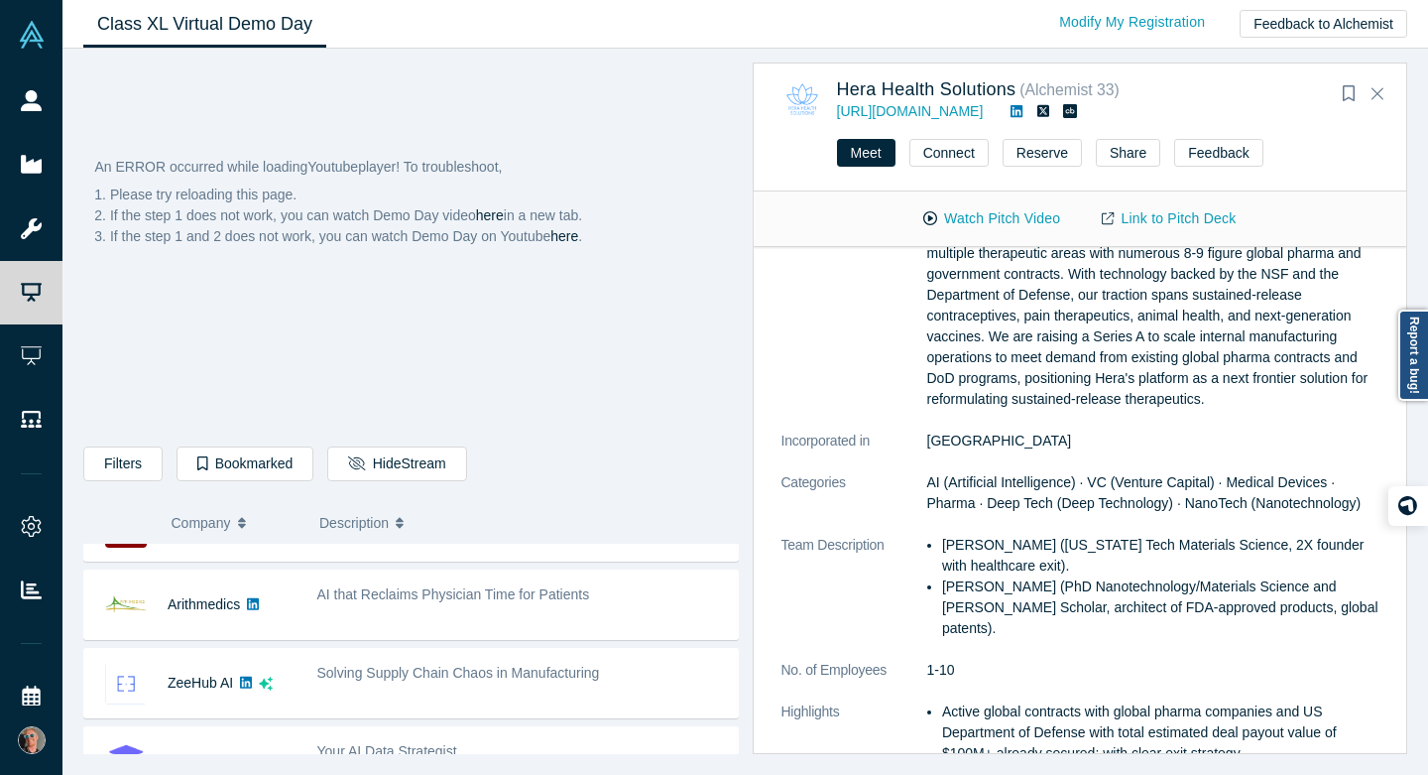
scroll to position [658, 0]
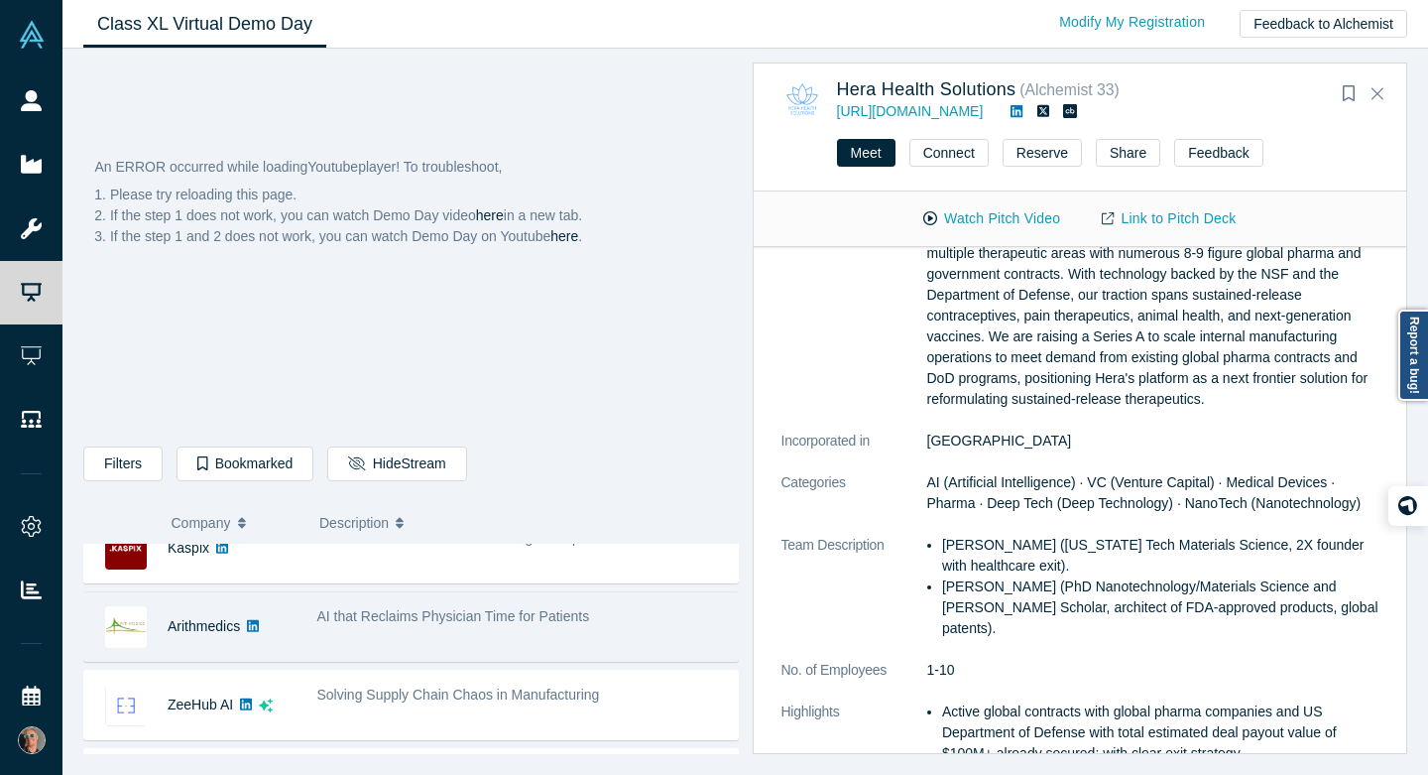
click at [475, 626] on div "AI that Reclaims Physician Time for Patients" at bounding box center [522, 616] width 411 height 21
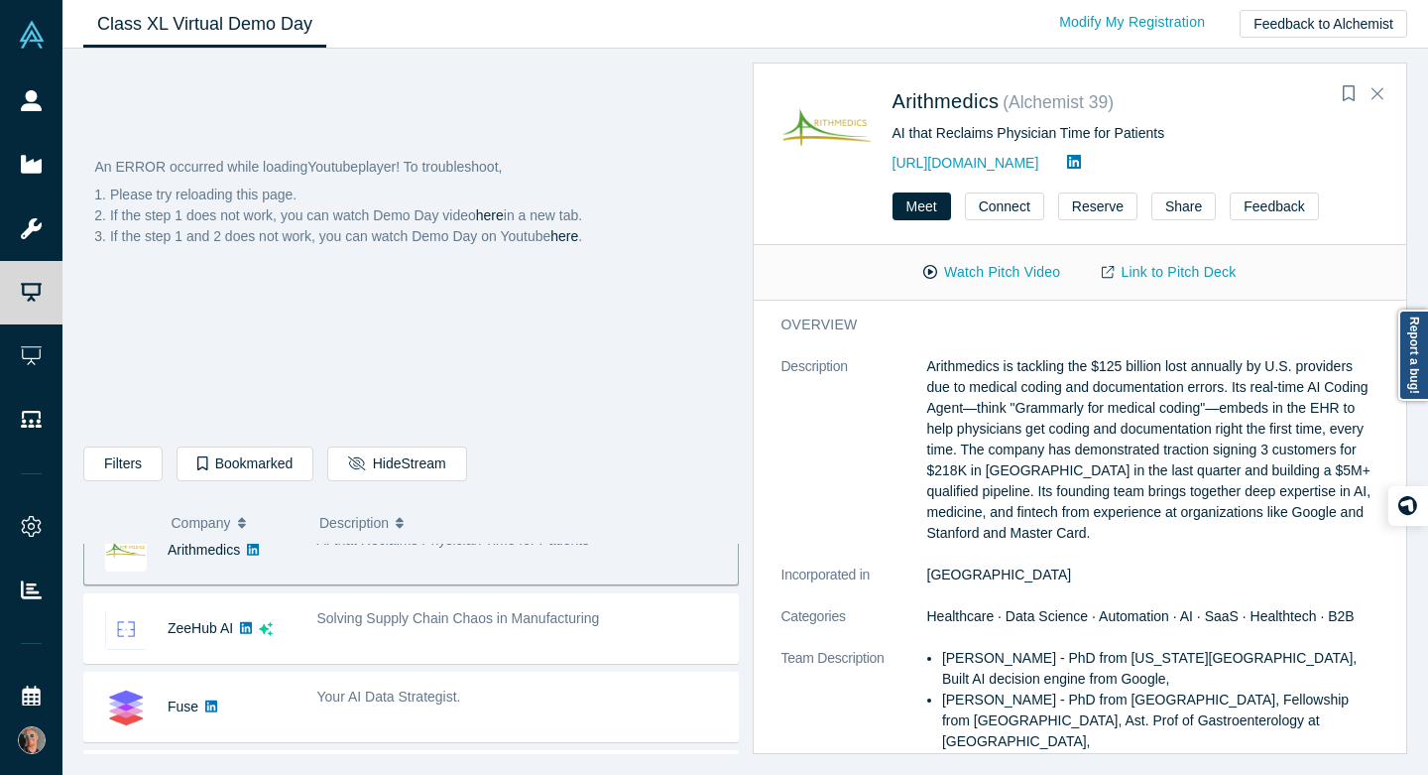
scroll to position [692, 0]
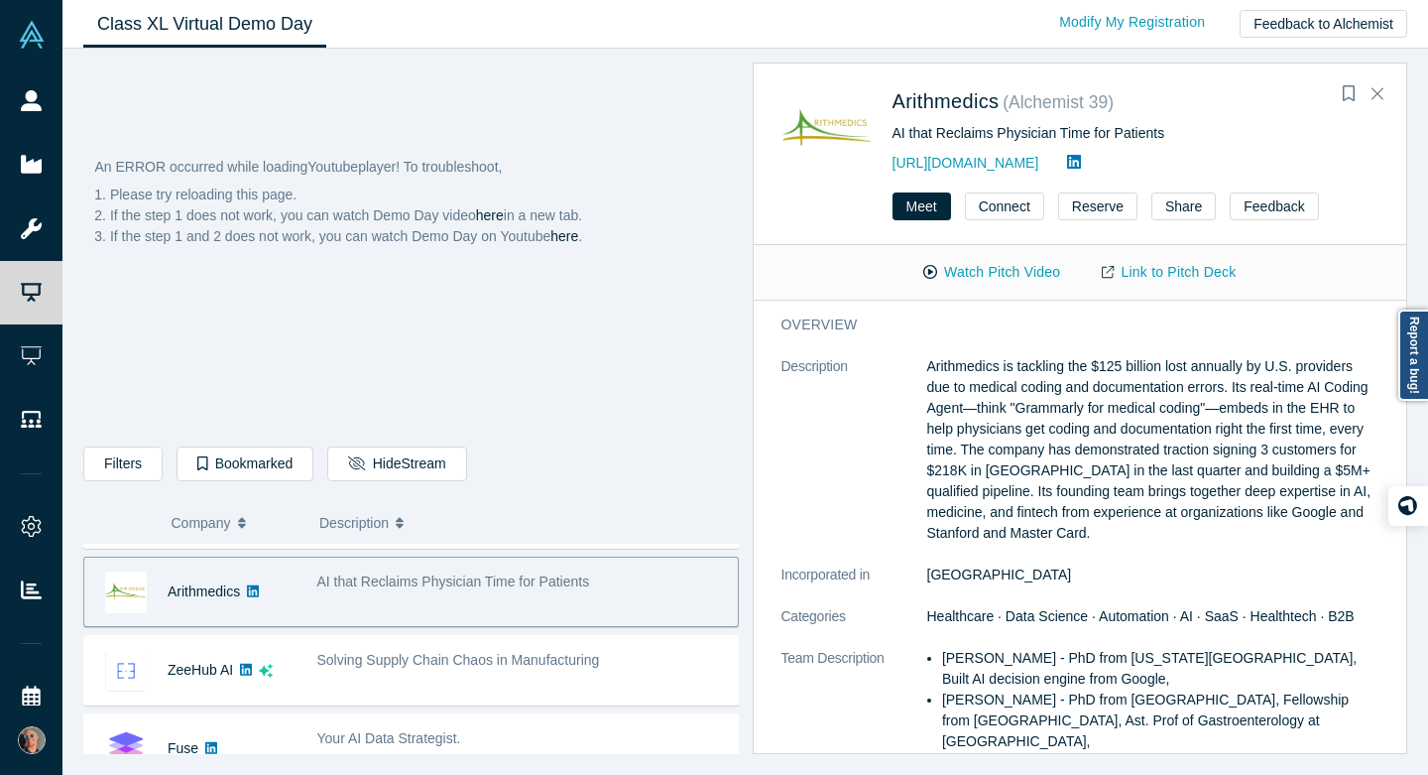
click at [928, 369] on p "Arithmedics is tackling the $125 billion lost annually by U.S. providers due to…" at bounding box center [1153, 449] width 452 height 187
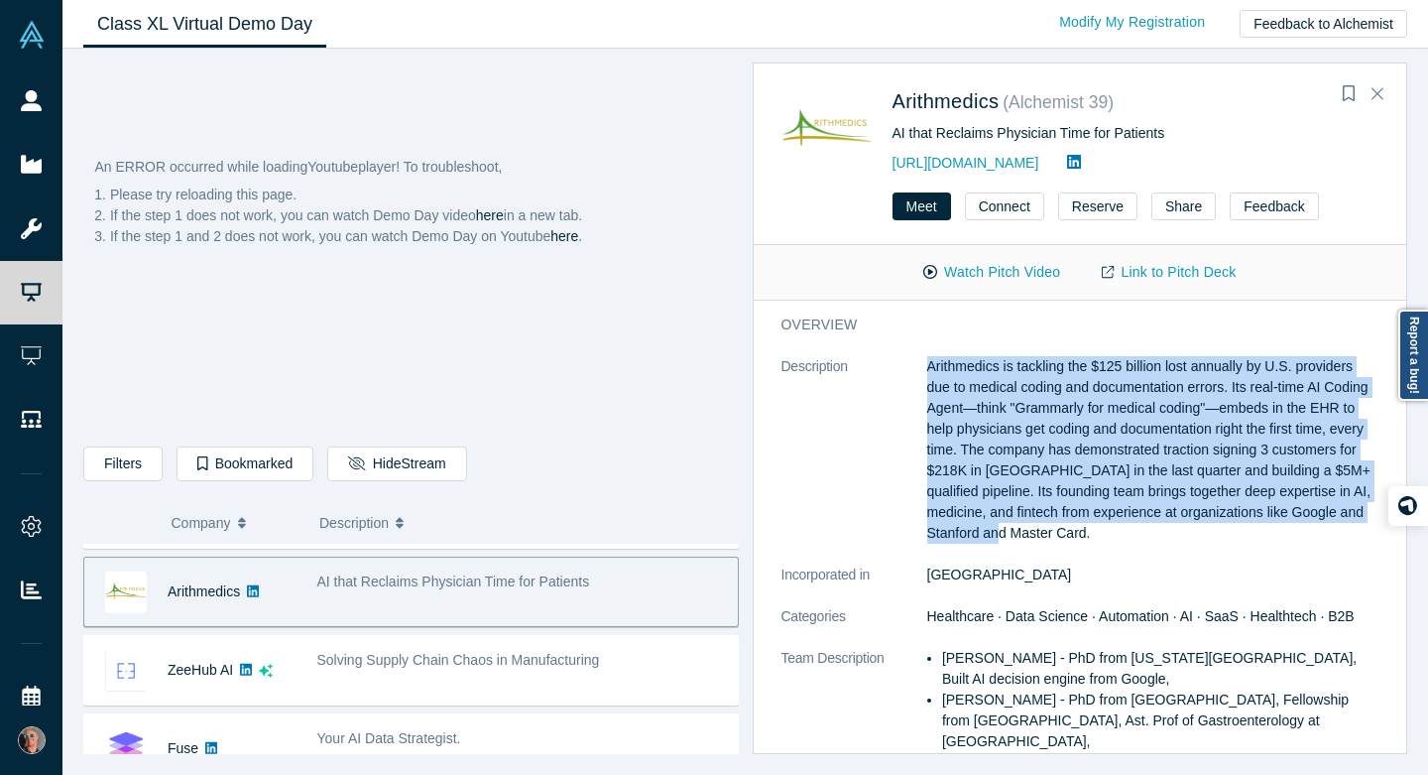
drag, startPoint x: 928, startPoint y: 369, endPoint x: 1022, endPoint y: 541, distance: 195.3
click at [1022, 541] on p "Arithmedics is tackling the $125 billion lost annually by U.S. providers due to…" at bounding box center [1153, 449] width 452 height 187
drag, startPoint x: 1027, startPoint y: 527, endPoint x: 913, endPoint y: 406, distance: 166.3
click at [913, 406] on dl "Description Arithmedics is tackling the $125 billion lost annually by U.S. prov…" at bounding box center [1081, 668] width 598 height 625
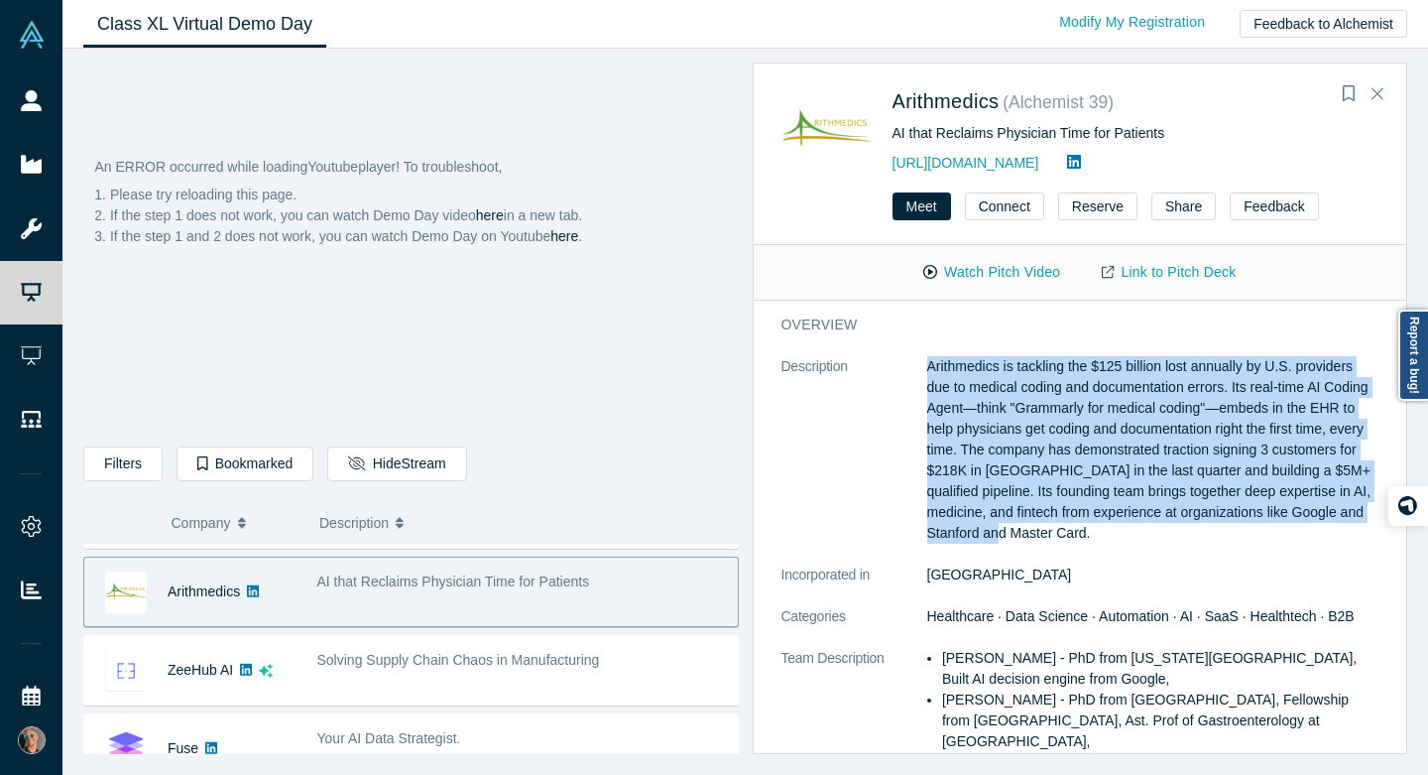
copy dl "Arithmedics is tackling the $125 billion lost annually by U.S. providers due to…"
